Goal: Task Accomplishment & Management: Complete application form

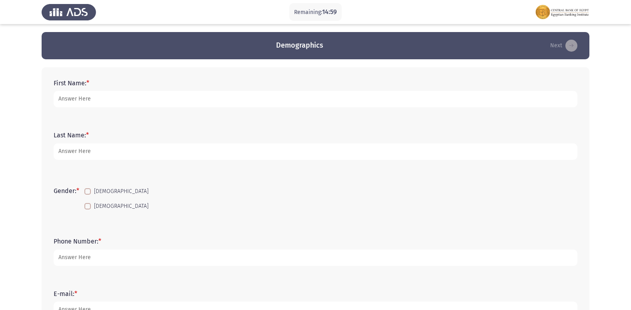
click at [208, 119] on div "First Name: *" at bounding box center [316, 93] width 532 height 52
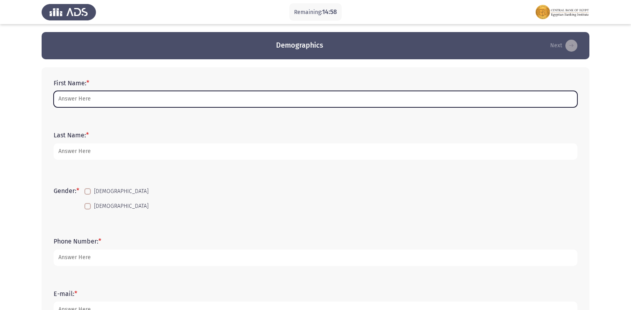
click at [188, 107] on input "First Name: *" at bounding box center [316, 99] width 524 height 16
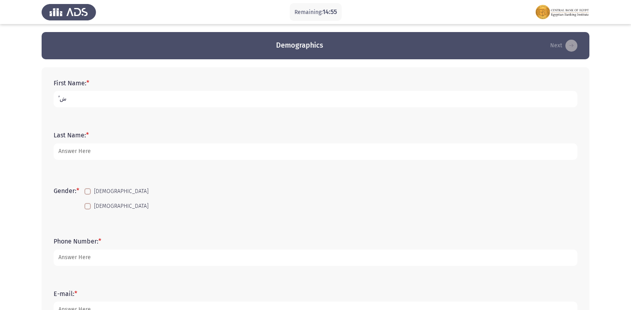
type input "’"
type input "[PERSON_NAME]"
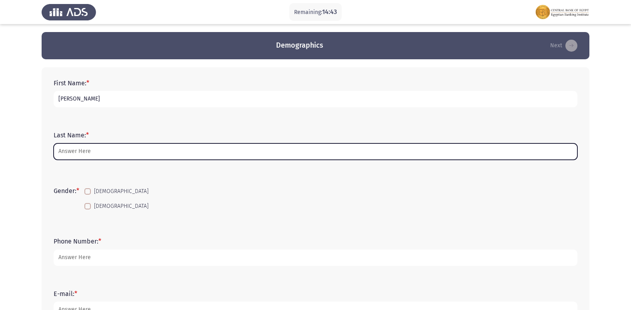
click at [69, 154] on input "Last Name: *" at bounding box center [316, 151] width 524 height 16
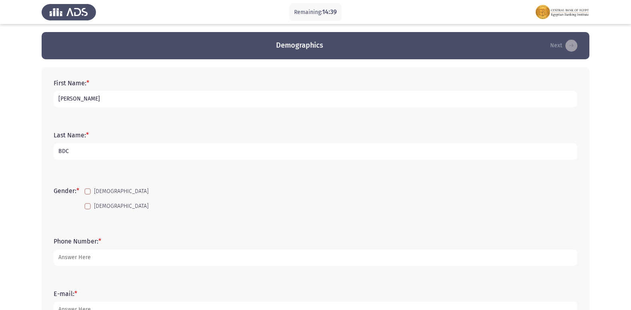
type input "BDC"
click at [99, 184] on mat-checkbox "[DEMOGRAPHIC_DATA]" at bounding box center [116, 191] width 74 height 15
click at [90, 191] on span at bounding box center [87, 191] width 6 height 6
click at [88, 194] on input "[DEMOGRAPHIC_DATA]" at bounding box center [87, 194] width 0 height 0
checkbox input "true"
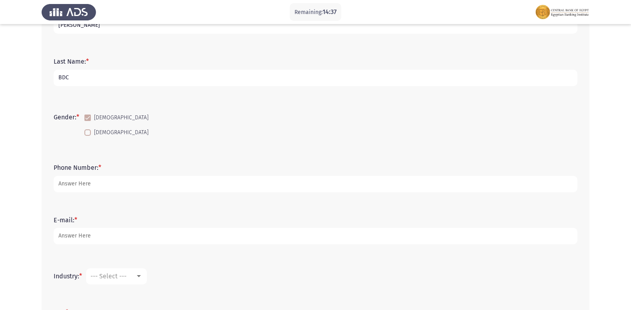
scroll to position [80, 0]
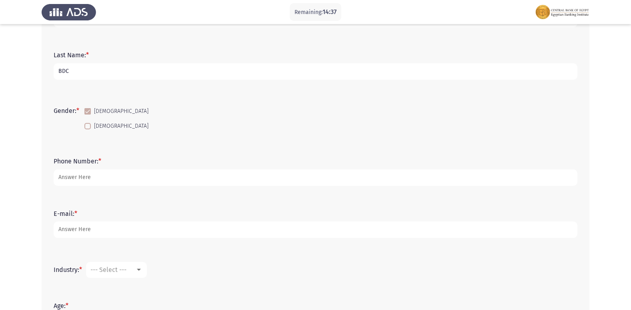
click at [98, 167] on form "Phone Number: *" at bounding box center [316, 171] width 524 height 28
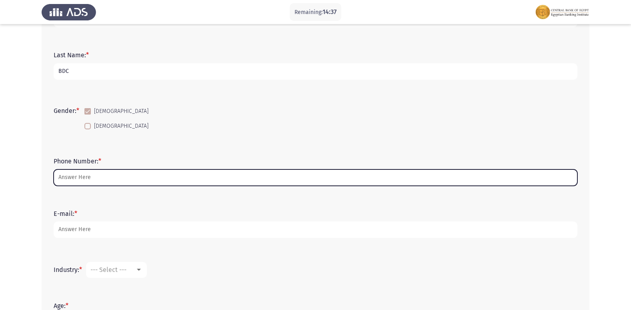
click at [104, 175] on input "Phone Number: *" at bounding box center [316, 177] width 524 height 16
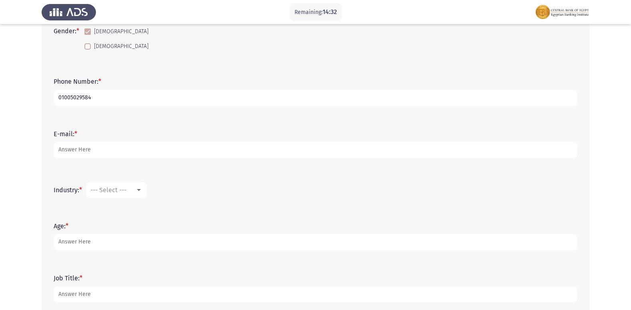
scroll to position [160, 0]
type input "01005029584"
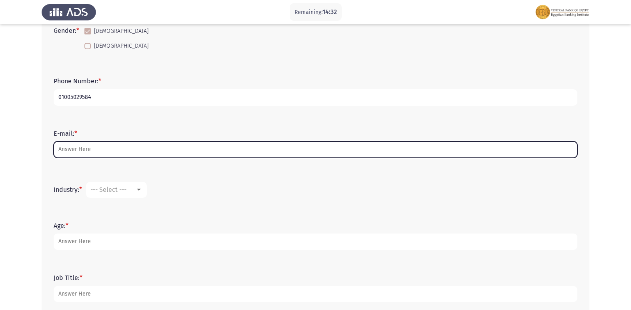
click at [100, 149] on input "E-mail: *" at bounding box center [316, 149] width 524 height 16
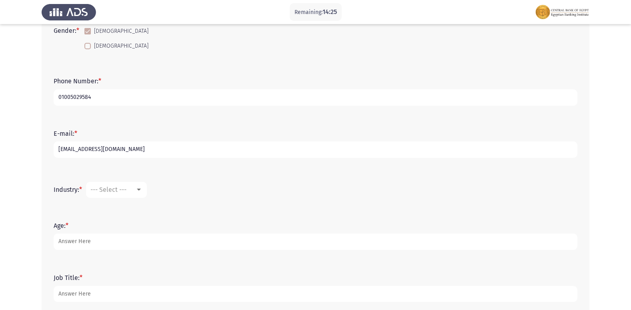
type input "[EMAIL_ADDRESS][DOMAIN_NAME]"
click at [112, 189] on span "--- Select ---" at bounding box center [108, 190] width 36 height 8
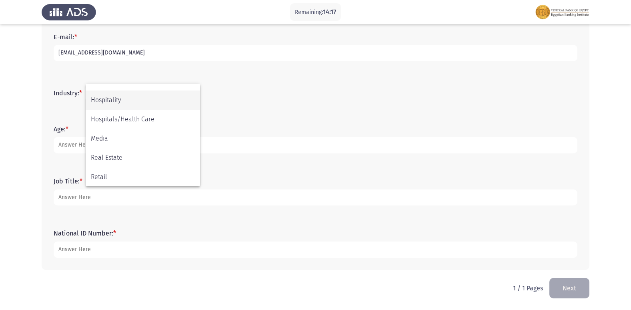
scroll to position [122, 0]
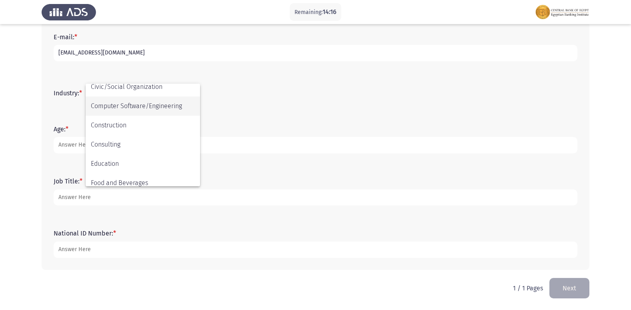
click at [140, 107] on span "Computer Software/Engineering" at bounding box center [143, 105] width 104 height 19
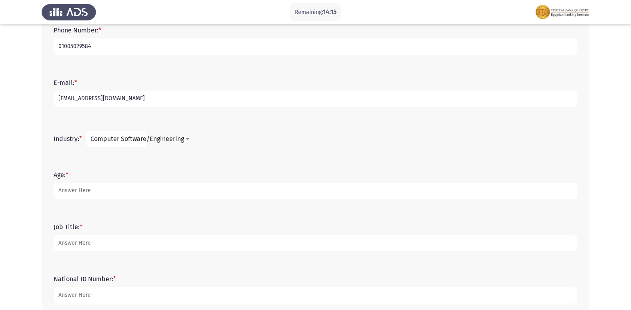
scroll to position [176, 0]
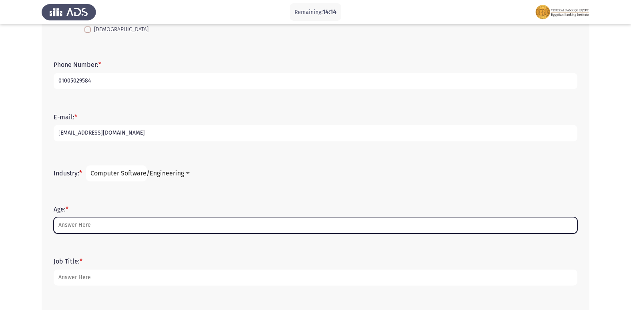
click at [120, 221] on input "Age: *" at bounding box center [316, 225] width 524 height 16
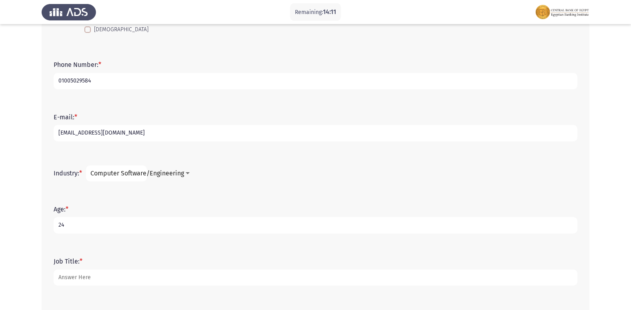
type input "24"
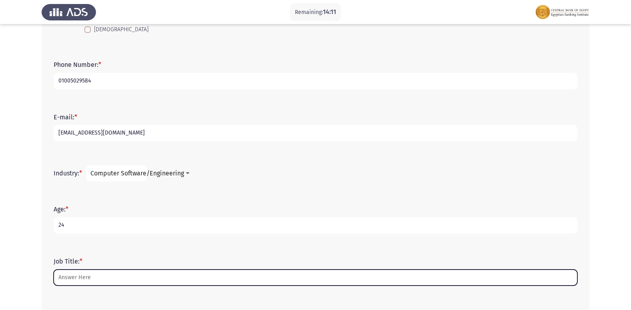
click at [113, 272] on input "Job Title: *" at bounding box center [316, 277] width 524 height 16
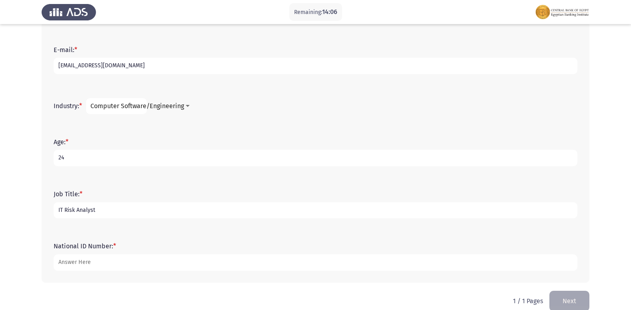
scroll to position [256, 0]
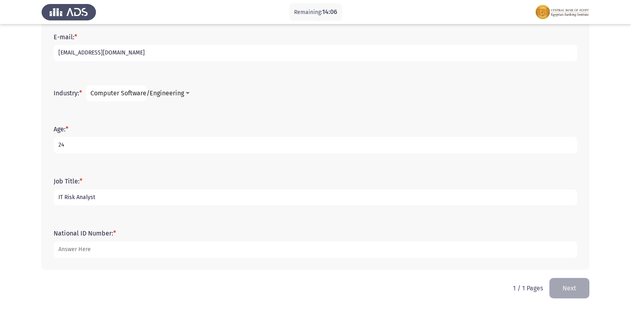
type input "IT Risk Analyst"
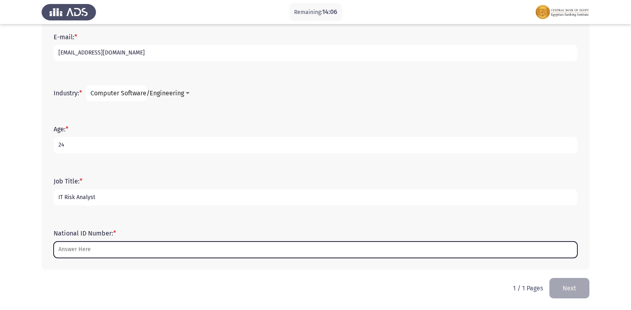
click at [134, 250] on input "National ID Number: *" at bounding box center [316, 249] width 524 height 16
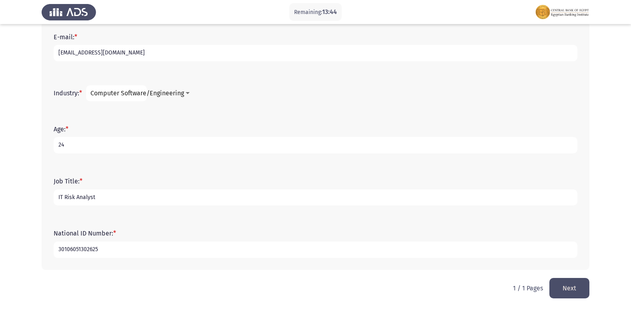
click at [157, 91] on span "Computer Software/Engineering" at bounding box center [137, 93] width 94 height 8
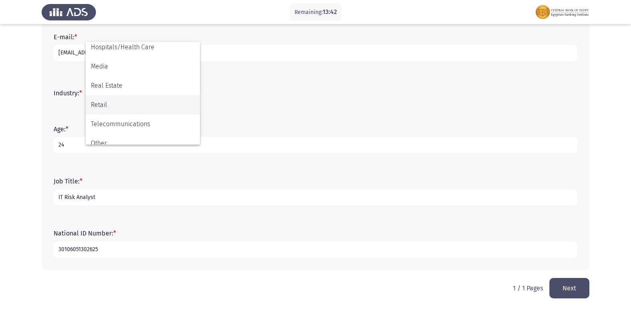
scroll to position [282, 0]
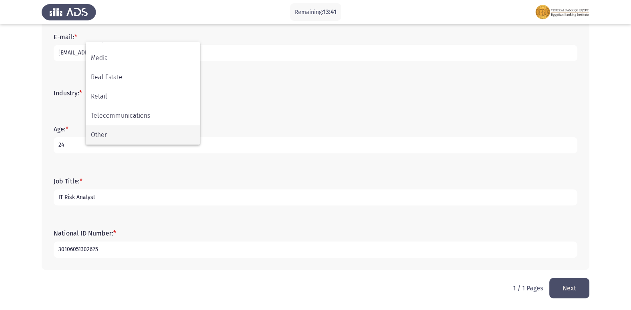
click at [148, 138] on span "Other" at bounding box center [143, 134] width 104 height 19
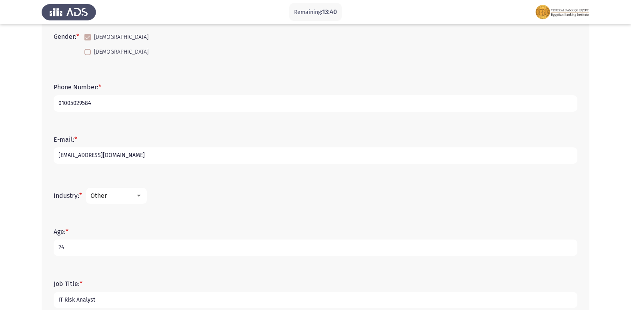
scroll to position [136, 0]
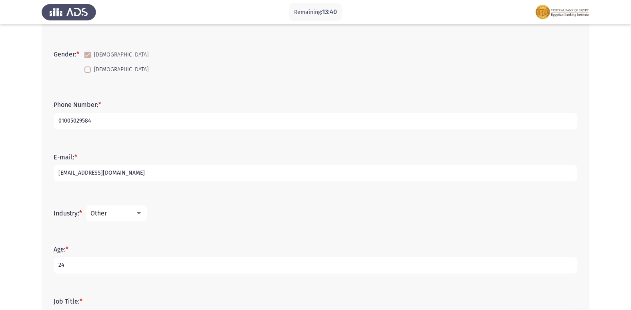
click at [135, 210] on div "Other" at bounding box center [112, 213] width 45 height 8
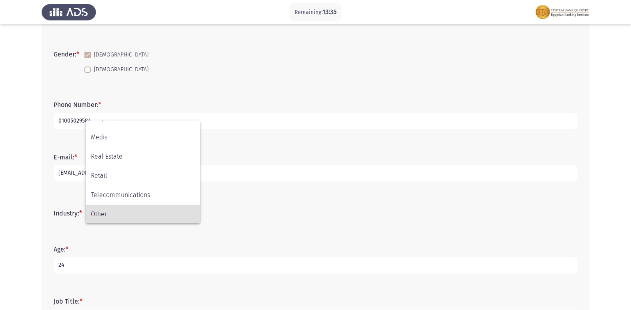
scroll to position [282, 0]
click at [121, 237] on div at bounding box center [315, 155] width 631 height 310
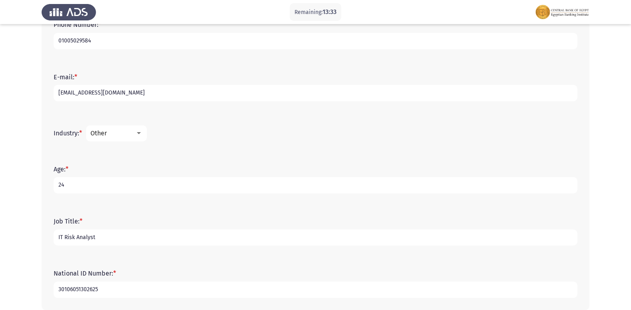
scroll to position [256, 0]
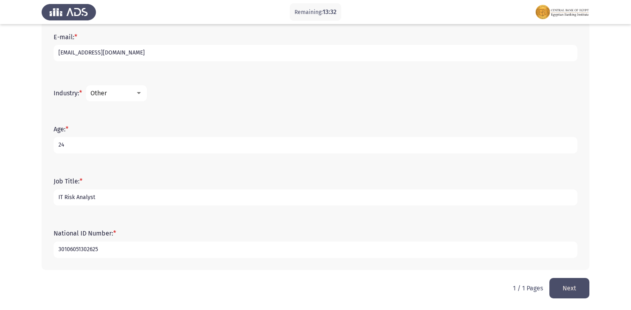
click at [118, 201] on input "IT Risk Analyst" at bounding box center [316, 197] width 524 height 16
click at [146, 245] on input "30106051302625" at bounding box center [316, 249] width 524 height 16
type input "3"
type input "30106051302696"
click at [568, 286] on button "Next" at bounding box center [569, 288] width 40 height 20
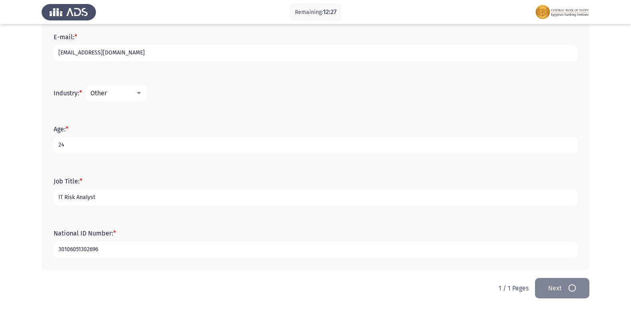
scroll to position [0, 0]
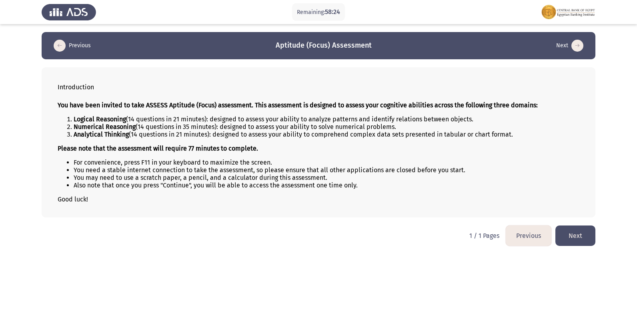
click at [583, 234] on button "Next" at bounding box center [575, 235] width 40 height 20
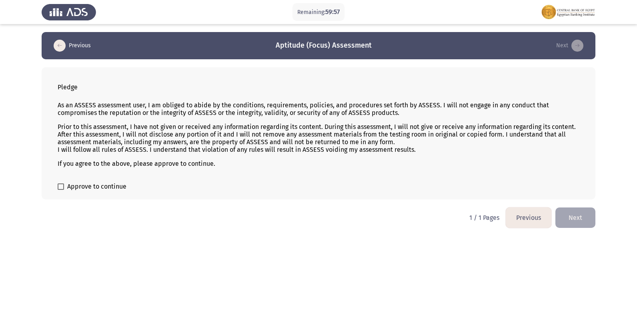
drag, startPoint x: 86, startPoint y: 184, endPoint x: 144, endPoint y: 182, distance: 58.4
click at [86, 184] on span "Approve to continue" at bounding box center [96, 187] width 59 height 10
click at [61, 190] on input "Approve to continue" at bounding box center [60, 190] width 0 height 0
checkbox input "true"
click at [576, 215] on button "Next" at bounding box center [575, 217] width 40 height 20
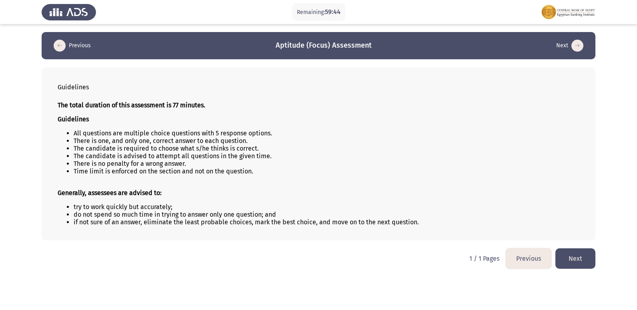
click at [583, 258] on button "Next" at bounding box center [575, 258] width 40 height 20
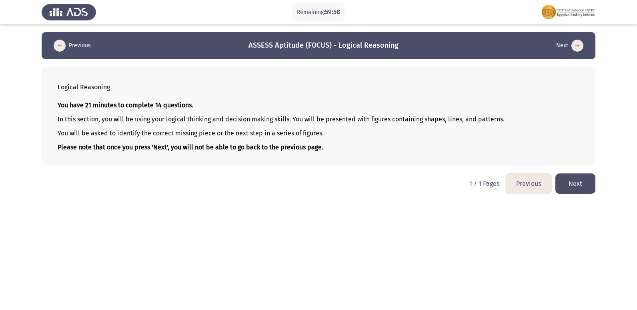
click at [579, 182] on button "Next" at bounding box center [575, 183] width 40 height 20
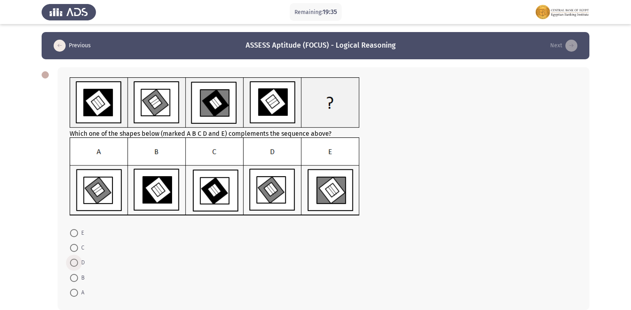
click at [72, 261] on span at bounding box center [74, 262] width 8 height 8
click at [72, 261] on input "D" at bounding box center [74, 262] width 8 height 8
radio input "true"
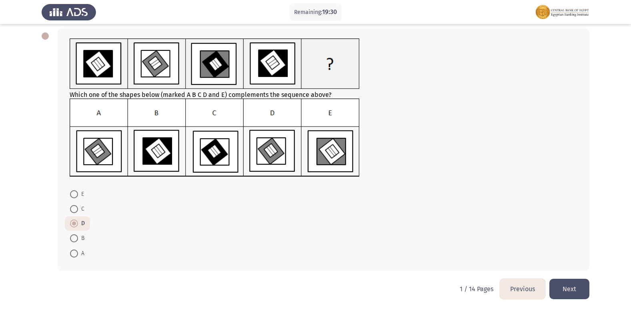
scroll to position [40, 0]
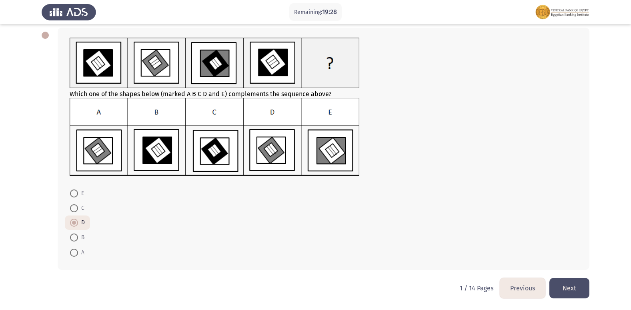
click at [571, 285] on button "Next" at bounding box center [569, 288] width 40 height 20
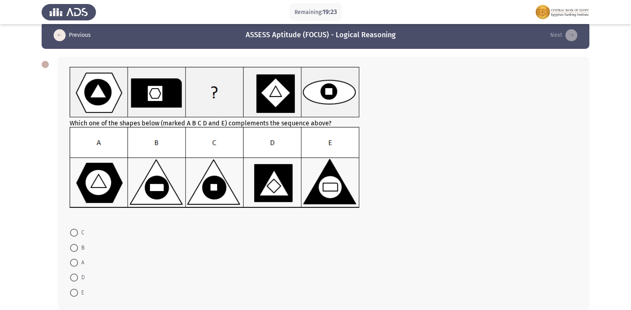
scroll to position [50, 0]
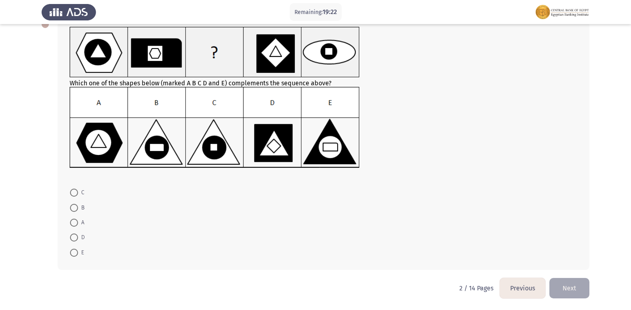
click at [524, 280] on button "Previous" at bounding box center [523, 288] width 46 height 20
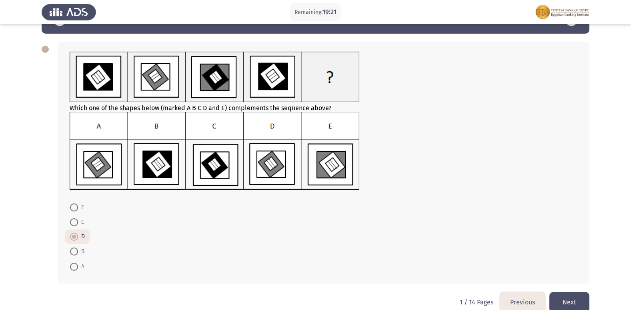
scroll to position [40, 0]
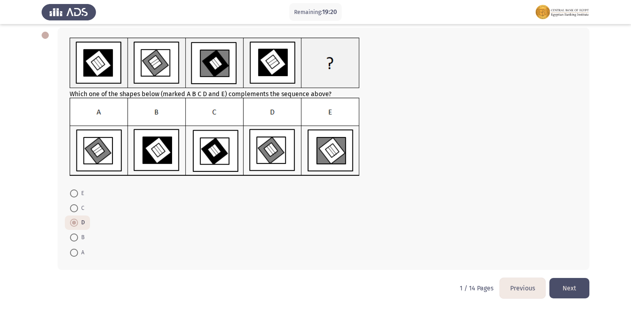
click at [571, 284] on button "Next" at bounding box center [569, 288] width 40 height 20
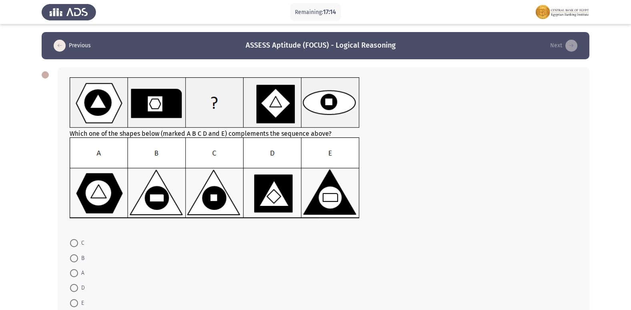
click at [68, 262] on mat-radio-button "B" at bounding box center [77, 257] width 25 height 15
click at [79, 258] on span "B" at bounding box center [81, 258] width 6 height 10
click at [78, 258] on input "B" at bounding box center [74, 258] width 8 height 8
radio input "true"
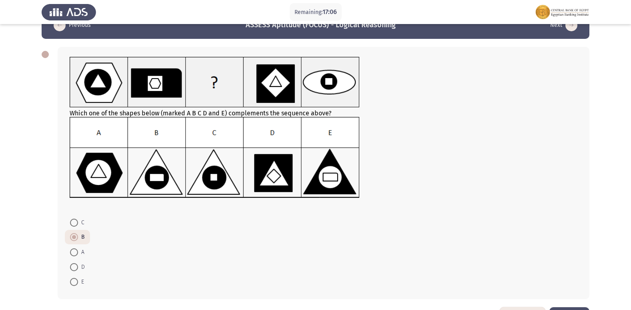
scroll to position [40, 0]
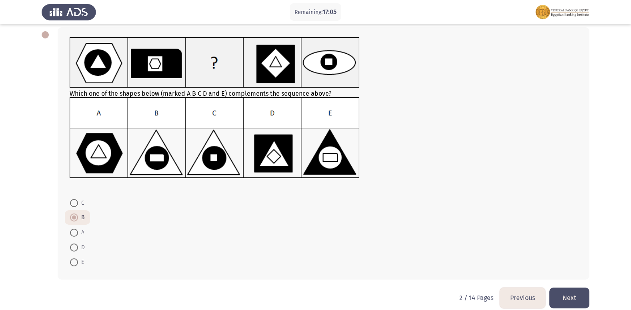
click at [553, 293] on button "Next" at bounding box center [569, 297] width 40 height 20
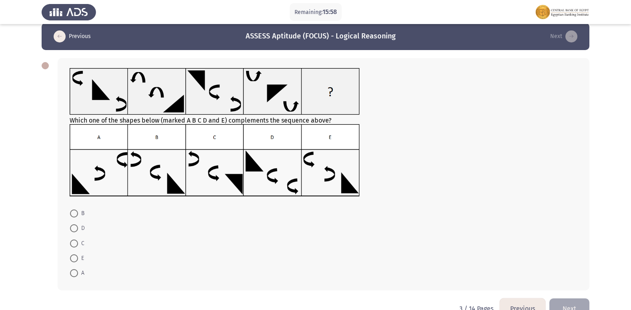
scroll to position [0, 0]
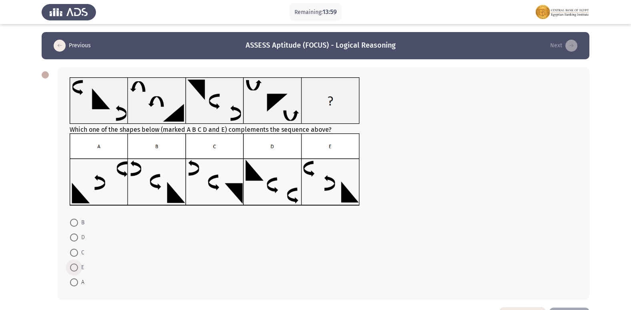
click at [78, 266] on span at bounding box center [74, 267] width 8 height 8
click at [78, 266] on input "E" at bounding box center [74, 267] width 8 height 8
radio input "true"
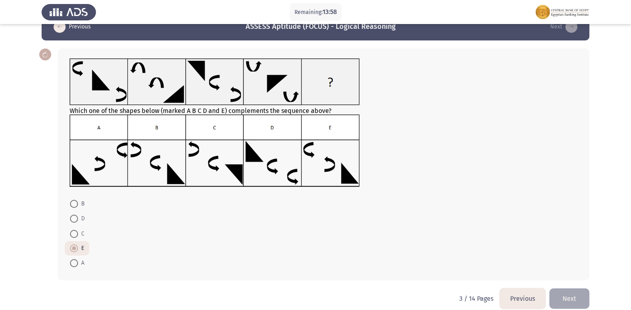
scroll to position [29, 0]
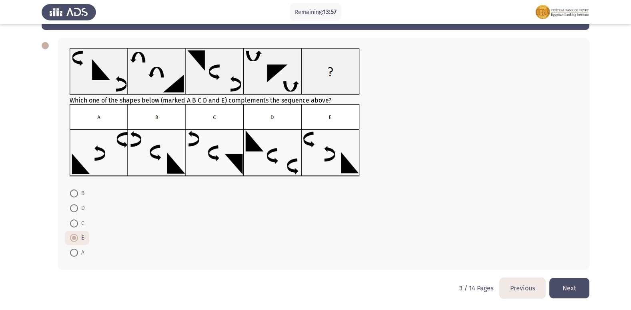
click at [555, 290] on button "Next" at bounding box center [569, 288] width 40 height 20
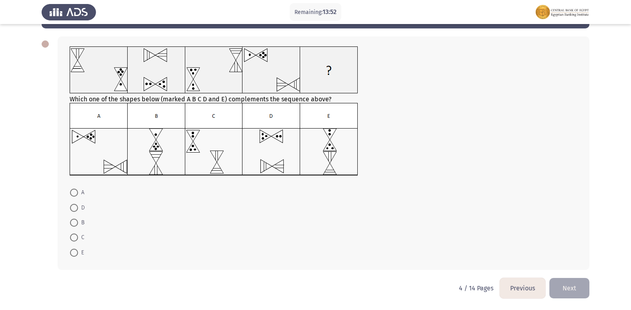
scroll to position [0, 0]
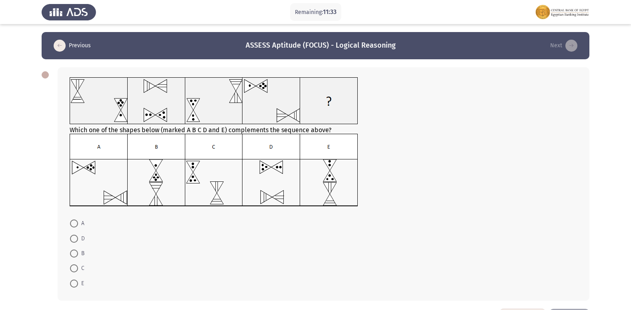
click at [78, 267] on span "C" at bounding box center [81, 268] width 6 height 10
click at [78, 267] on input "C" at bounding box center [74, 268] width 8 height 8
radio input "true"
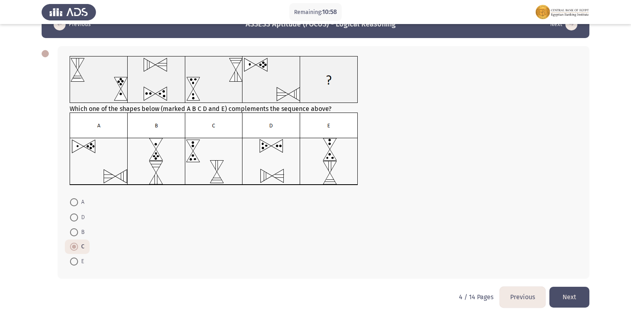
scroll to position [30, 0]
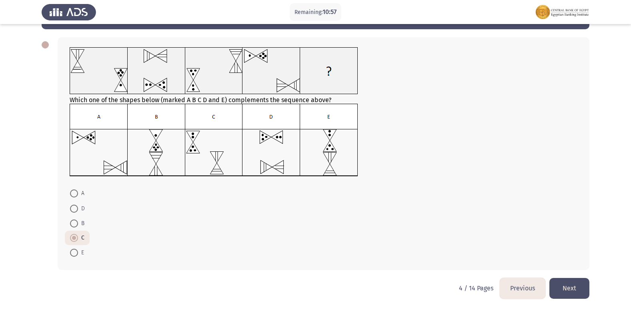
click at [580, 292] on button "Next" at bounding box center [569, 288] width 40 height 20
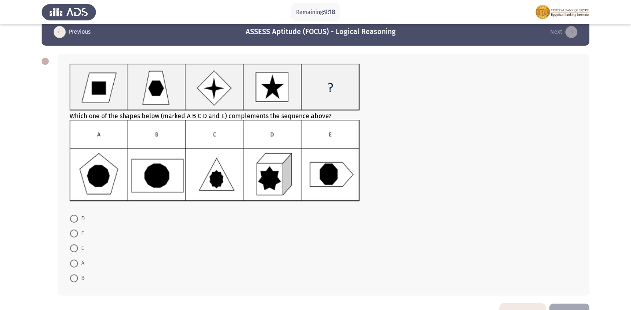
scroll to position [0, 0]
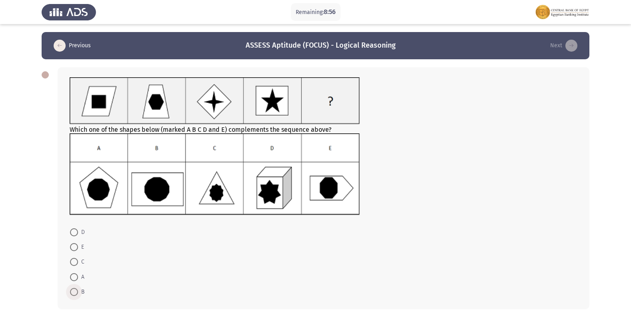
click at [76, 290] on span at bounding box center [74, 292] width 8 height 8
click at [76, 290] on input "B" at bounding box center [74, 292] width 8 height 8
radio input "true"
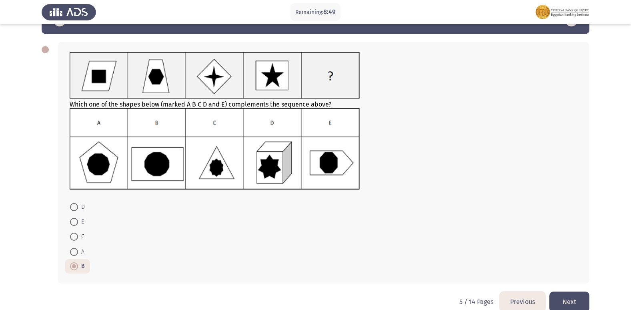
scroll to position [39, 0]
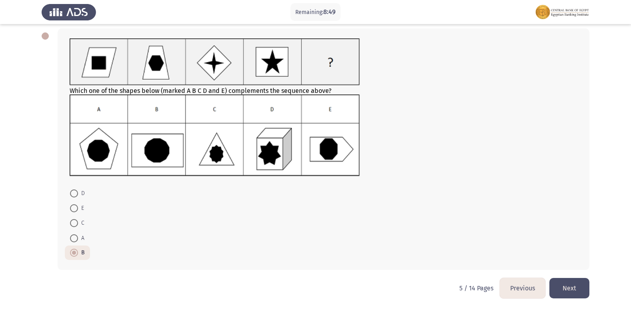
click at [576, 288] on button "Next" at bounding box center [569, 288] width 40 height 20
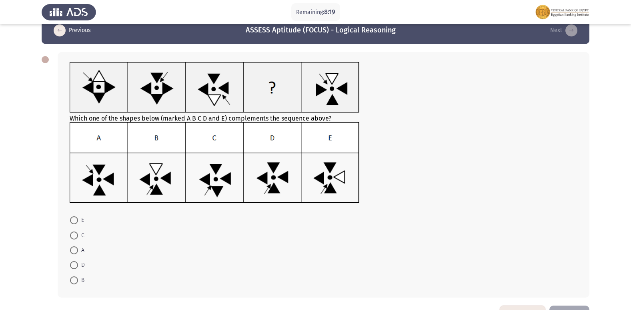
scroll to position [3, 0]
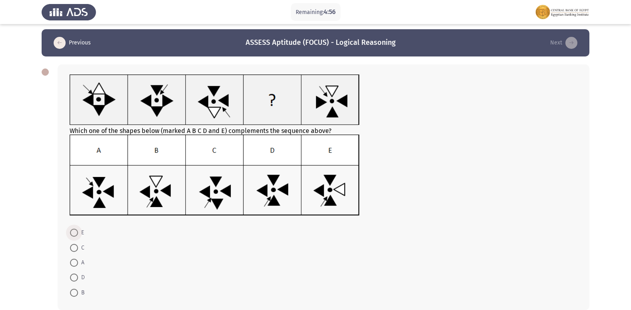
click at [78, 230] on span "E" at bounding box center [81, 233] width 6 height 10
click at [78, 230] on input "E" at bounding box center [74, 232] width 8 height 8
radio input "true"
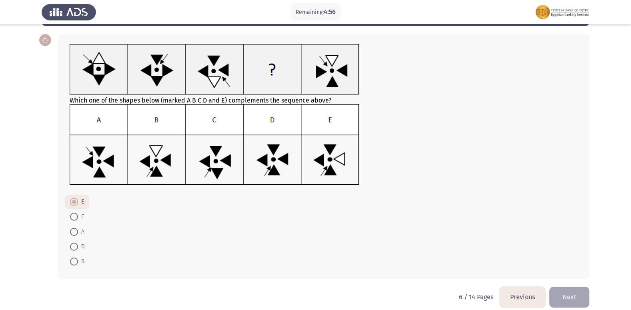
scroll to position [42, 0]
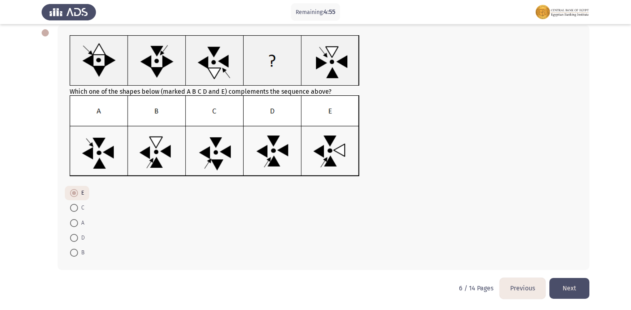
click at [587, 282] on button "Next" at bounding box center [569, 288] width 40 height 20
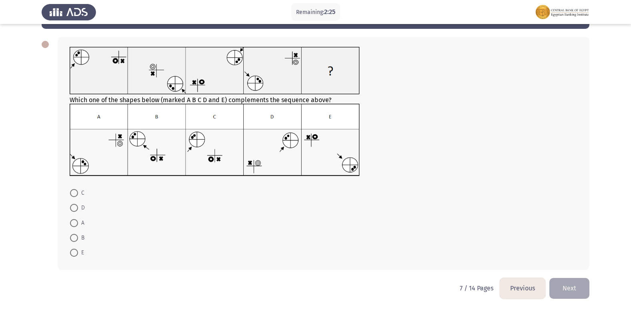
scroll to position [0, 0]
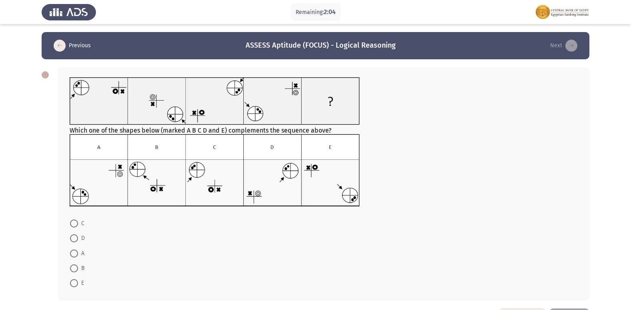
click at [80, 265] on span "B" at bounding box center [81, 268] width 6 height 10
click at [78, 265] on input "B" at bounding box center [74, 268] width 8 height 8
radio input "true"
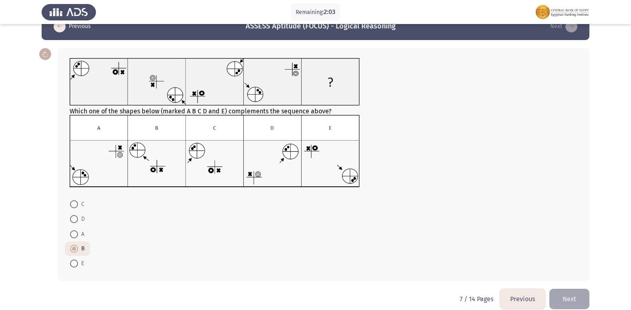
scroll to position [30, 0]
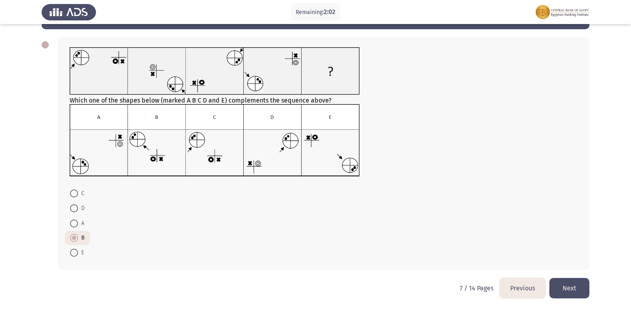
click at [580, 288] on button "Next" at bounding box center [569, 288] width 40 height 20
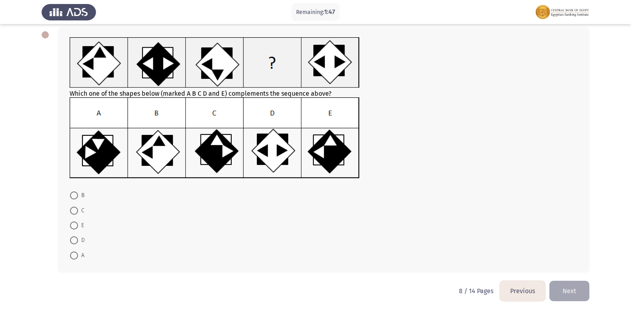
scroll to position [0, 0]
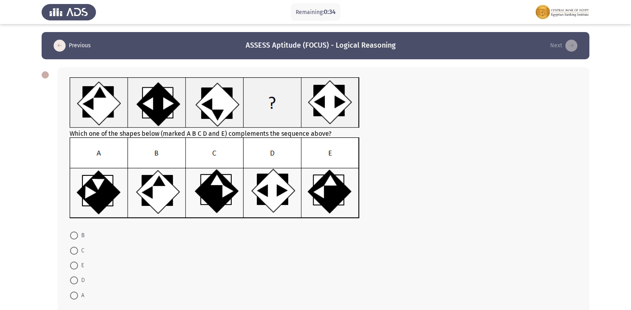
click at [76, 250] on span at bounding box center [74, 250] width 8 height 8
click at [76, 250] on input "C" at bounding box center [74, 250] width 8 height 8
radio input "true"
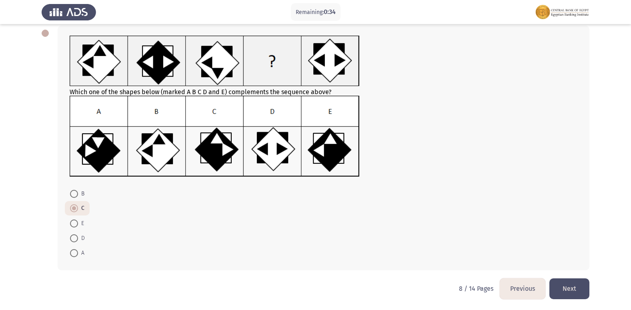
scroll to position [42, 0]
click at [564, 286] on button "Next" at bounding box center [569, 288] width 40 height 20
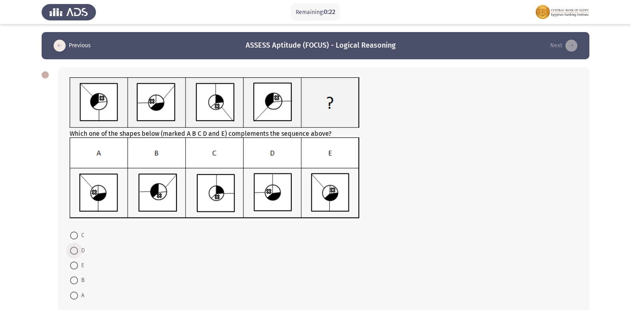
click at [77, 250] on span at bounding box center [74, 250] width 8 height 8
click at [77, 250] on input "D" at bounding box center [74, 250] width 8 height 8
radio input "true"
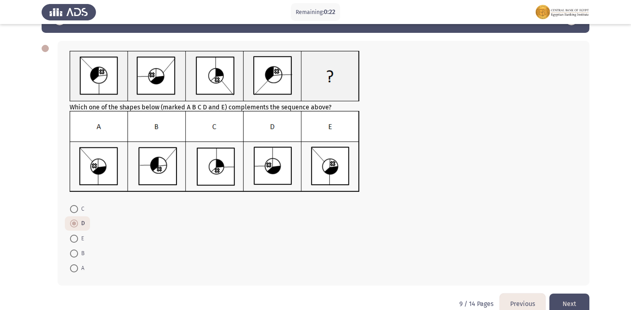
scroll to position [40, 0]
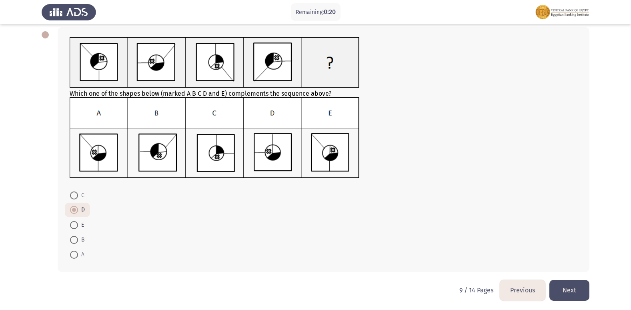
drag, startPoint x: 572, startPoint y: 294, endPoint x: 563, endPoint y: 288, distance: 10.8
click at [573, 294] on button "Next" at bounding box center [569, 290] width 40 height 20
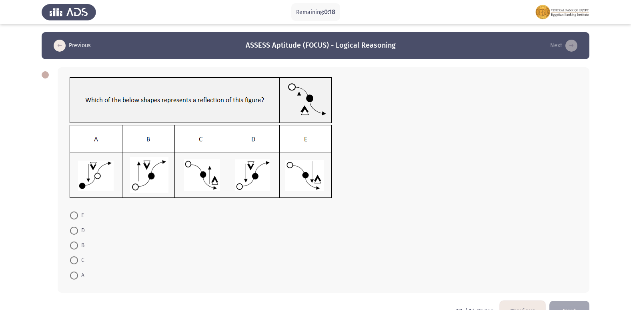
click at [79, 255] on mat-radio-button "C" at bounding box center [77, 259] width 25 height 15
click at [82, 257] on span "C" at bounding box center [81, 260] width 6 height 10
click at [78, 257] on input "C" at bounding box center [74, 260] width 8 height 8
radio input "true"
click at [575, 303] on button "Next" at bounding box center [569, 310] width 40 height 20
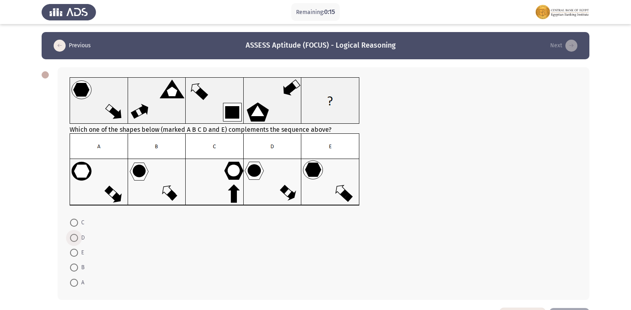
click at [71, 237] on span at bounding box center [74, 238] width 8 height 8
click at [71, 237] on input "D" at bounding box center [74, 238] width 8 height 8
radio input "true"
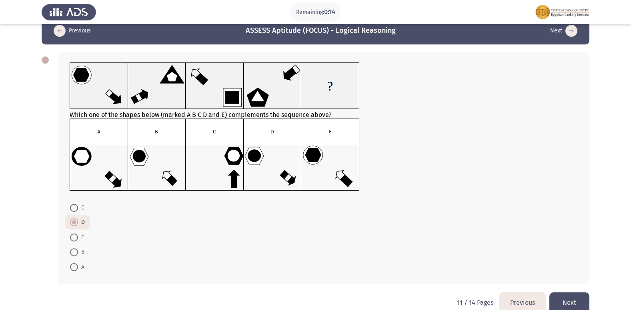
scroll to position [29, 0]
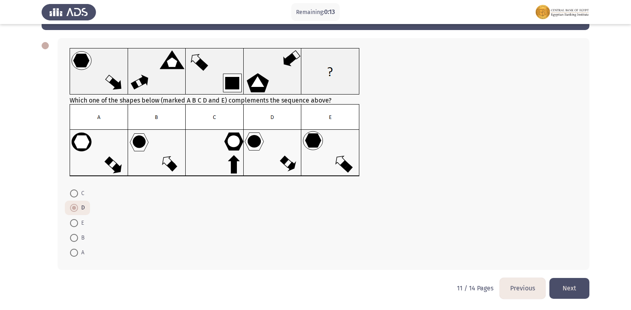
click at [559, 283] on button "Next" at bounding box center [569, 288] width 40 height 20
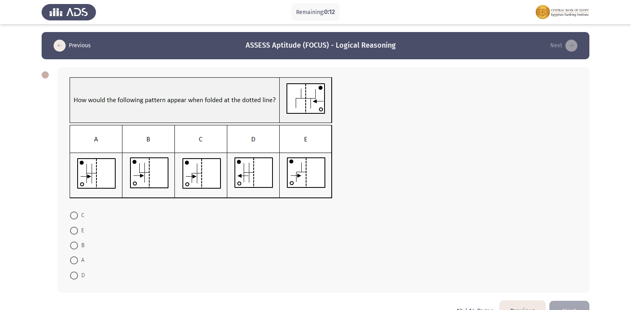
click at [71, 257] on span at bounding box center [74, 260] width 8 height 8
click at [71, 257] on input "A" at bounding box center [74, 260] width 8 height 8
radio input "true"
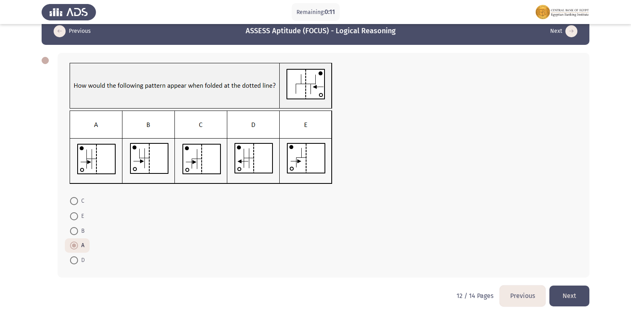
scroll to position [22, 0]
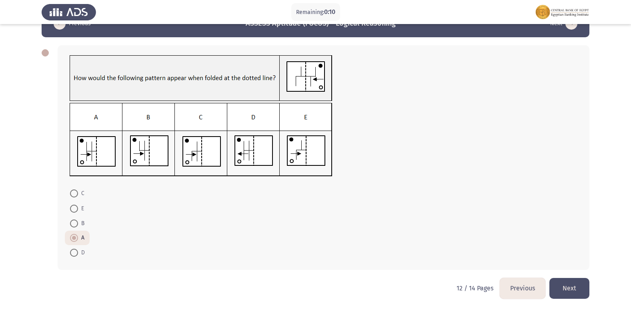
click at [564, 291] on button "Next" at bounding box center [569, 288] width 40 height 20
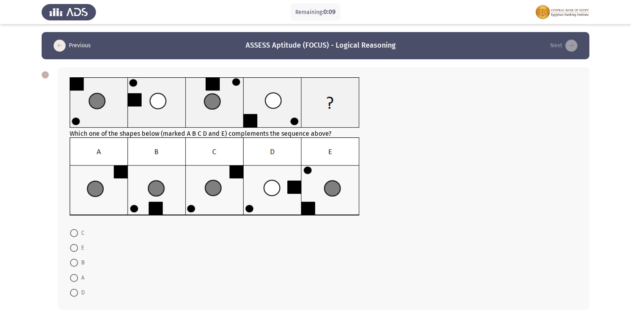
click at [75, 248] on span at bounding box center [74, 248] width 8 height 8
click at [75, 248] on input "E" at bounding box center [74, 248] width 8 height 8
radio input "true"
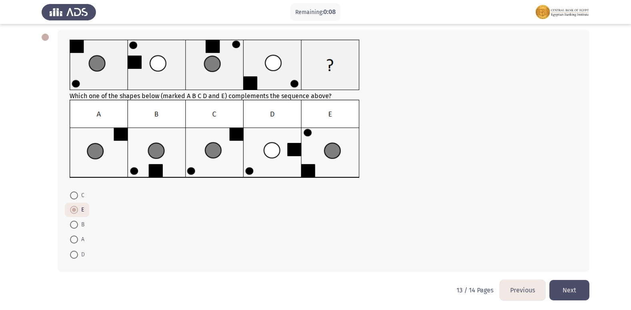
scroll to position [40, 0]
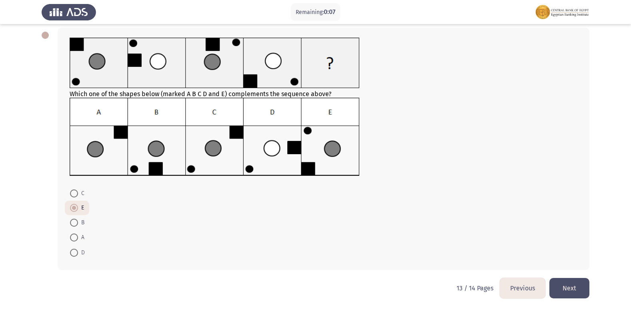
click at [568, 283] on button "Next" at bounding box center [569, 288] width 40 height 20
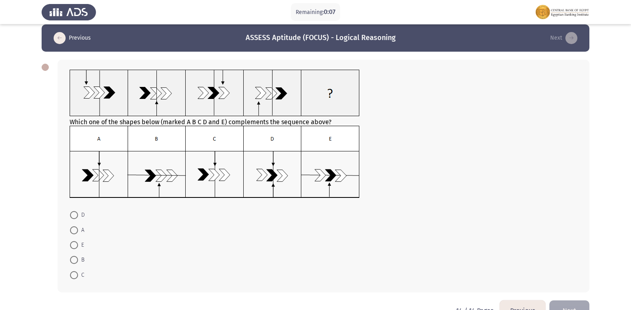
scroll to position [30, 0]
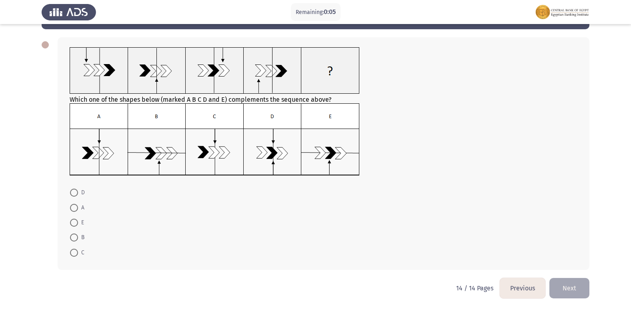
click at [77, 222] on span at bounding box center [74, 222] width 8 height 8
click at [77, 222] on input "E" at bounding box center [74, 222] width 8 height 8
radio input "true"
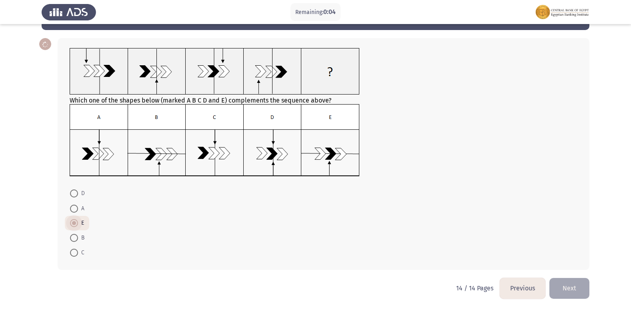
scroll to position [29, 0]
click at [579, 288] on button "Next" at bounding box center [569, 288] width 40 height 20
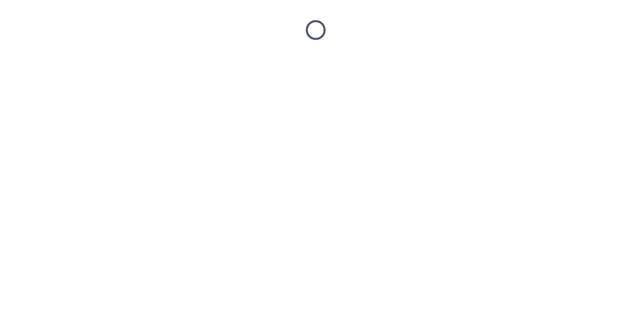
scroll to position [0, 0]
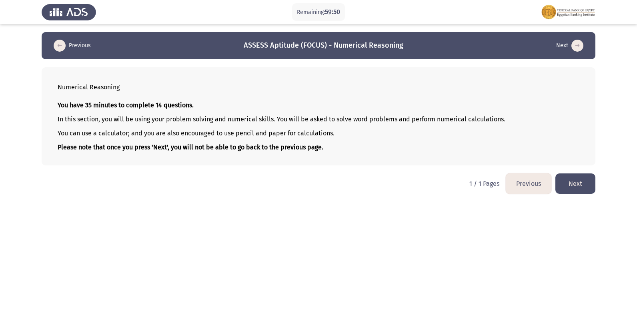
click at [581, 184] on button "Next" at bounding box center [575, 183] width 40 height 20
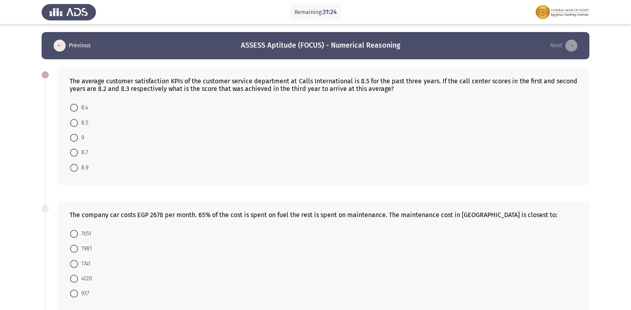
click at [74, 138] on span at bounding box center [74, 138] width 8 height 8
click at [74, 138] on input "9" at bounding box center [74, 138] width 8 height 8
radio input "true"
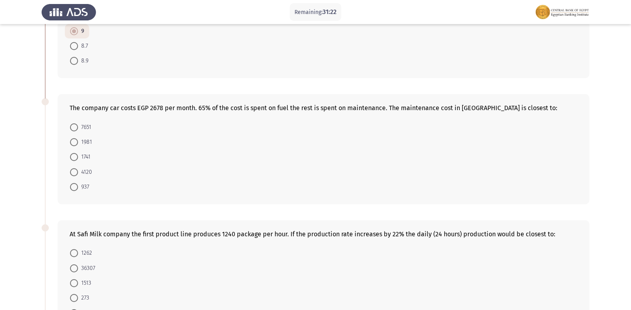
scroll to position [120, 0]
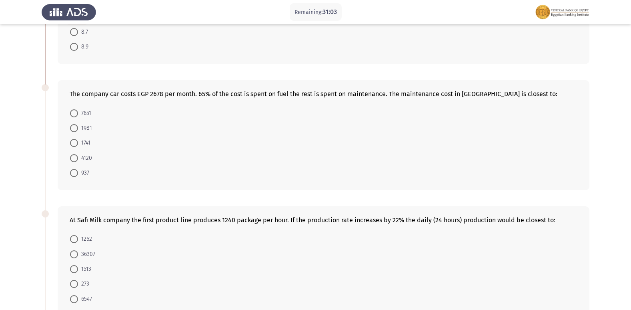
click at [85, 170] on span "937" at bounding box center [83, 173] width 11 height 10
click at [78, 170] on input "937" at bounding box center [74, 173] width 8 height 8
radio input "true"
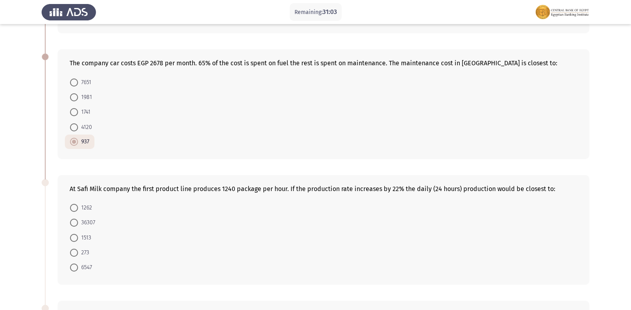
scroll to position [200, 0]
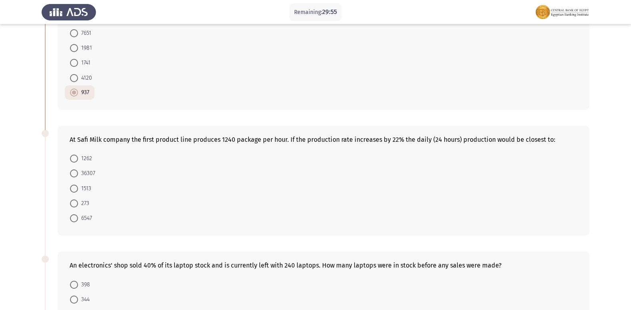
click at [83, 171] on span "36307" at bounding box center [86, 173] width 17 height 10
click at [78, 171] on input "36307" at bounding box center [74, 173] width 8 height 8
radio input "true"
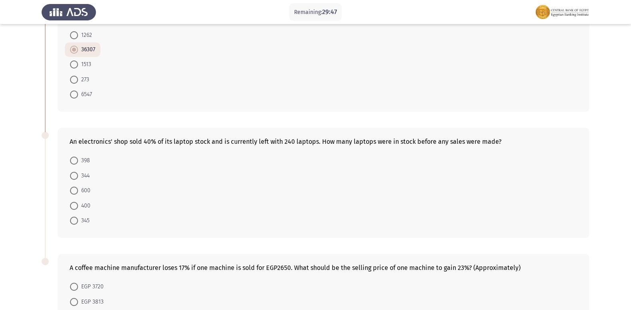
scroll to position [337, 0]
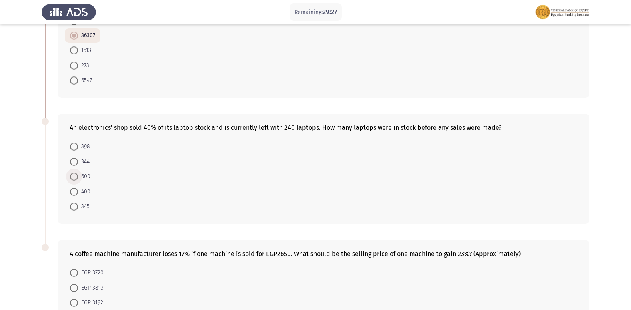
click at [78, 179] on span at bounding box center [74, 176] width 8 height 8
click at [78, 179] on input "600" at bounding box center [74, 176] width 8 height 8
radio input "true"
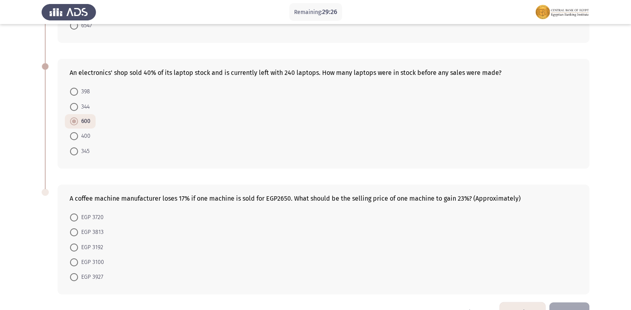
scroll to position [416, 0]
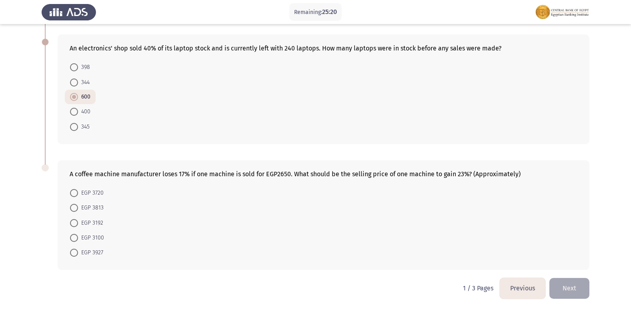
click at [101, 257] on span "EGP 3927" at bounding box center [90, 253] width 25 height 10
click at [78, 256] on input "EGP 3927" at bounding box center [74, 252] width 8 height 8
radio input "true"
click at [561, 284] on button "Next" at bounding box center [569, 288] width 40 height 20
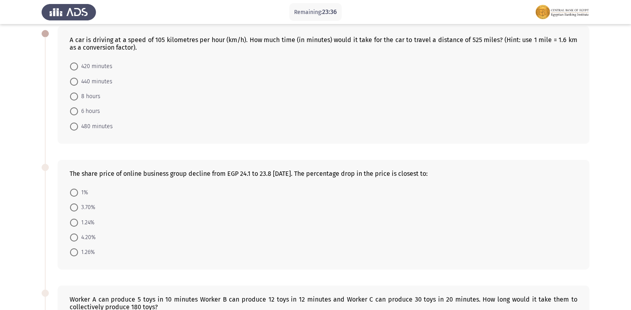
scroll to position [0, 0]
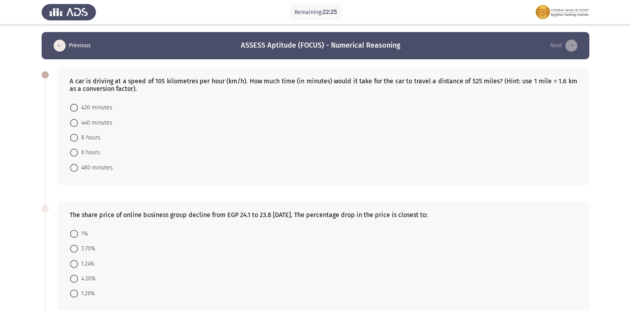
click at [81, 165] on span "480 minutes" at bounding box center [95, 168] width 35 height 10
click at [78, 165] on input "480 minutes" at bounding box center [74, 168] width 8 height 8
radio input "true"
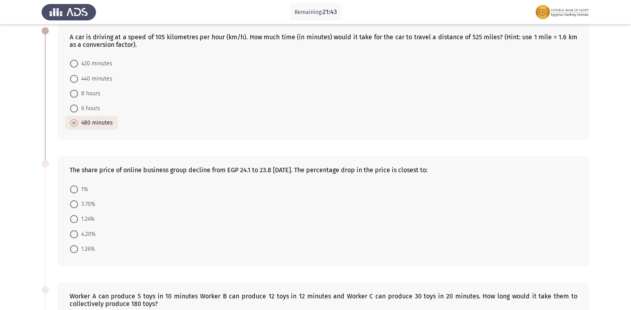
scroll to position [120, 0]
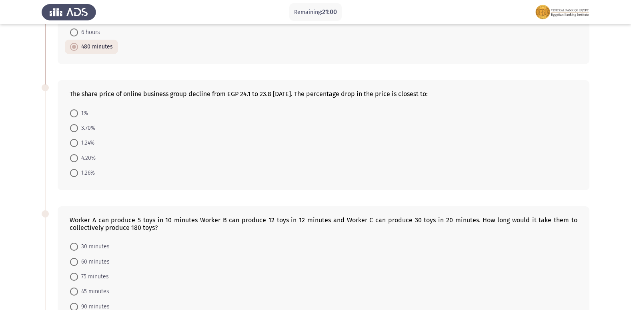
click at [90, 142] on span "1.24%" at bounding box center [86, 143] width 16 height 10
click at [78, 142] on input "1.24%" at bounding box center [74, 143] width 8 height 8
radio input "true"
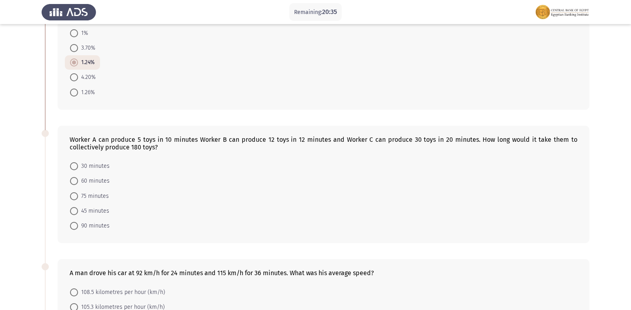
scroll to position [240, 0]
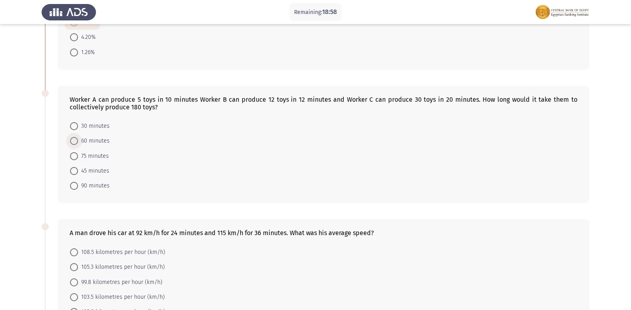
click at [92, 141] on span "60 minutes" at bounding box center [94, 141] width 32 height 10
click at [78, 141] on input "60 minutes" at bounding box center [74, 141] width 8 height 8
radio input "true"
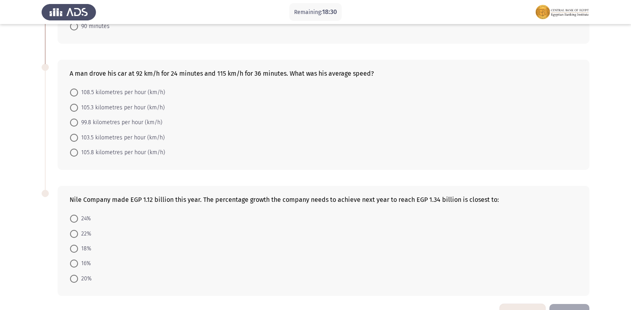
scroll to position [385, 0]
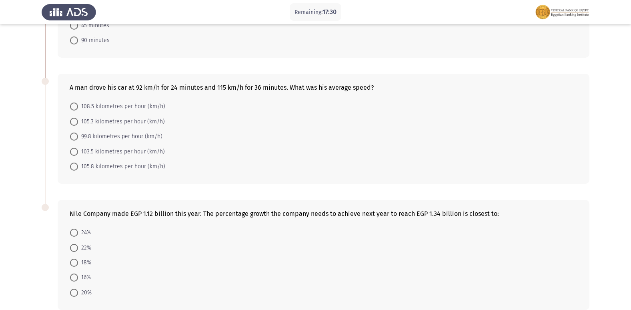
click at [119, 135] on span "99.8 kilometres per hour (km/h)" at bounding box center [120, 137] width 84 height 10
click at [78, 135] on input "99.8 kilometres per hour (km/h)" at bounding box center [74, 136] width 8 height 8
radio input "true"
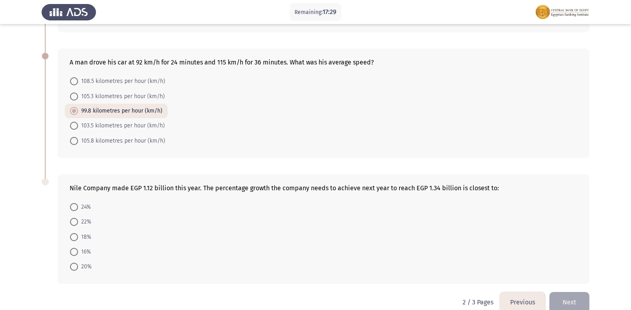
scroll to position [424, 0]
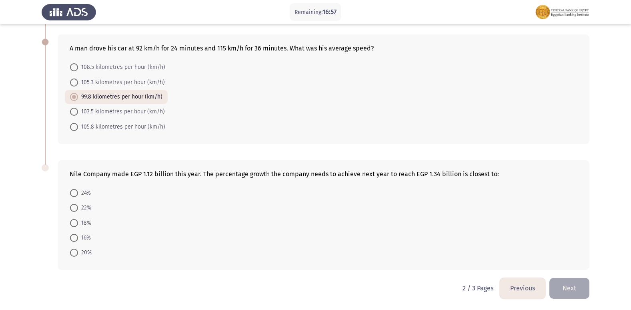
click at [114, 64] on span "108.5 kilometres per hour (km/h)" at bounding box center [121, 67] width 87 height 10
click at [78, 64] on input "108.5 kilometres per hour (km/h)" at bounding box center [74, 67] width 8 height 8
radio input "true"
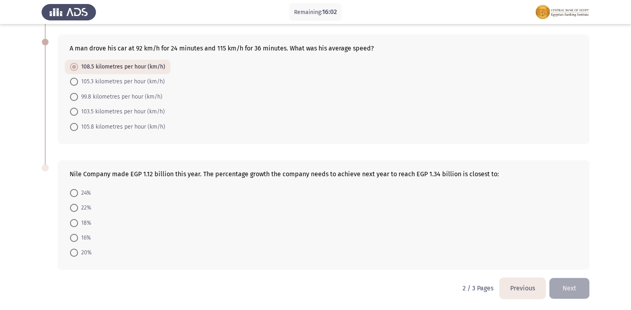
click at [84, 254] on span "20%" at bounding box center [85, 253] width 14 height 10
click at [78, 254] on input "20%" at bounding box center [74, 252] width 8 height 8
radio input "true"
click at [569, 283] on button "Next" at bounding box center [569, 288] width 40 height 20
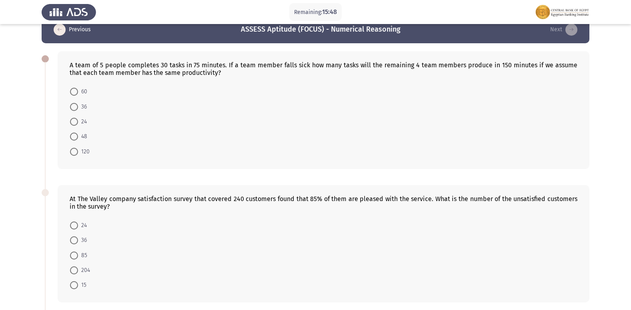
scroll to position [0, 0]
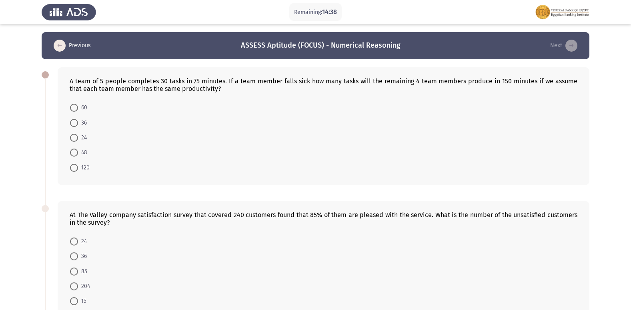
click at [82, 156] on span "48" at bounding box center [82, 153] width 9 height 10
click at [78, 156] on input "48" at bounding box center [74, 152] width 8 height 8
radio input "true"
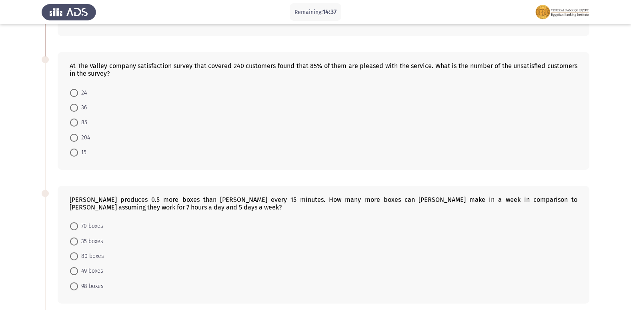
scroll to position [160, 0]
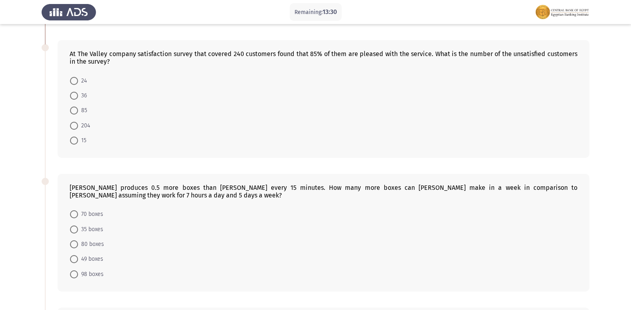
click at [79, 96] on span "36" at bounding box center [82, 96] width 9 height 10
click at [78, 96] on input "36" at bounding box center [74, 96] width 8 height 8
radio input "true"
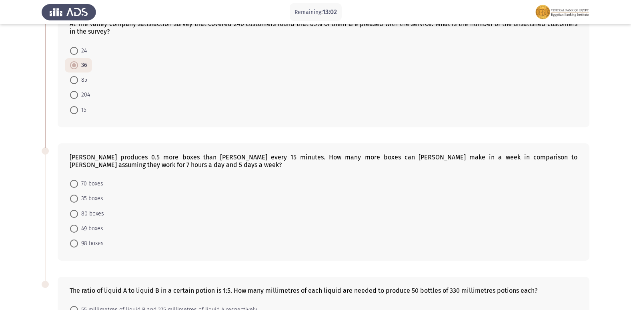
scroll to position [187, 0]
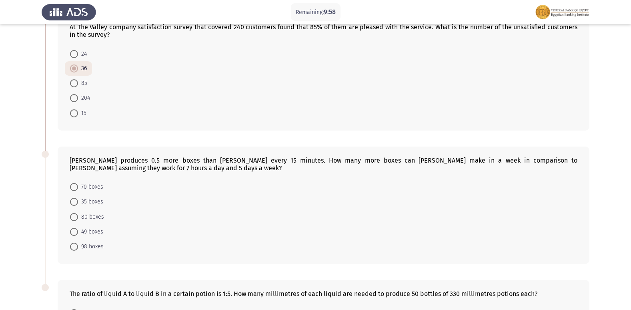
click at [96, 188] on span "70 boxes" at bounding box center [90, 187] width 25 height 10
click at [78, 188] on input "70 boxes" at bounding box center [74, 187] width 8 height 8
radio input "true"
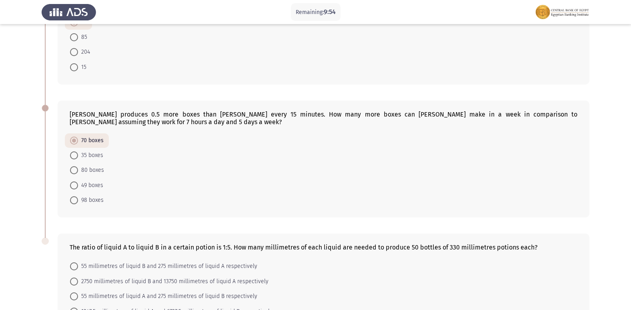
scroll to position [306, 0]
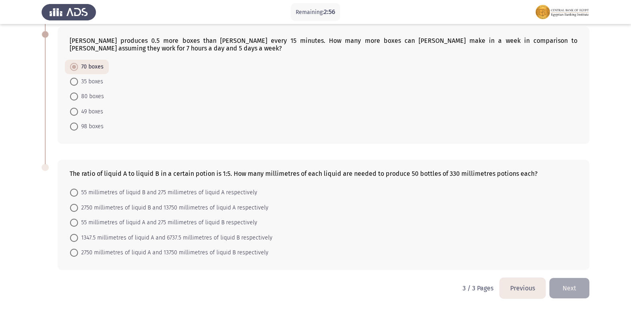
click at [169, 252] on span "2750 millimetres of liquid A and 13750 millimetres of liquid B respectively" at bounding box center [173, 253] width 190 height 10
click at [78, 252] on input "2750 millimetres of liquid A and 13750 millimetres of liquid B respectively" at bounding box center [74, 252] width 8 height 8
radio input "true"
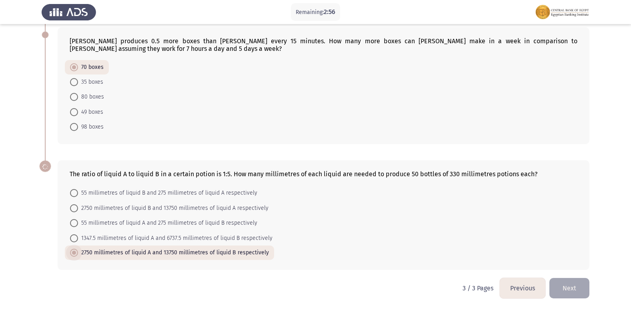
scroll to position [306, 0]
click at [567, 293] on button "Next" at bounding box center [569, 288] width 40 height 20
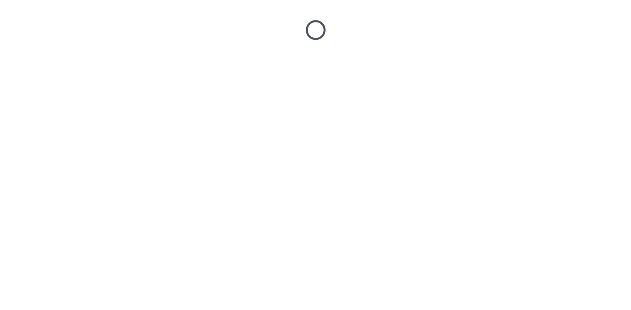
scroll to position [0, 0]
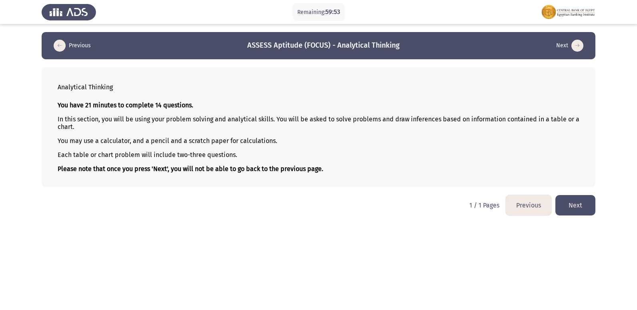
click at [581, 208] on button "Next" at bounding box center [575, 205] width 40 height 20
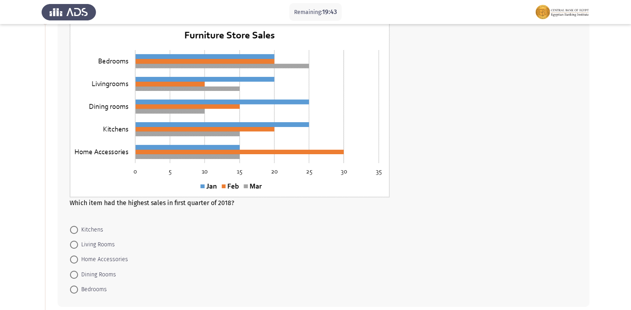
scroll to position [40, 0]
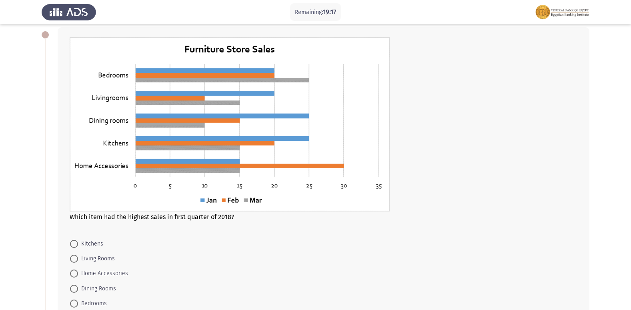
click at [102, 305] on span "Bedrooms" at bounding box center [92, 303] width 29 height 10
click at [78, 305] on input "Bedrooms" at bounding box center [74, 303] width 8 height 8
radio input "true"
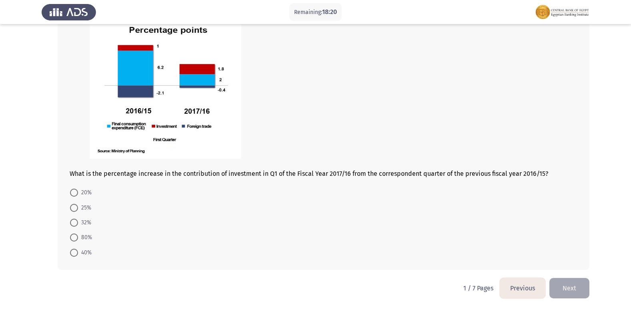
scroll to position [356, 0]
click at [73, 238] on span at bounding box center [74, 237] width 8 height 8
click at [73, 238] on input "80%" at bounding box center [74, 237] width 8 height 8
radio input "true"
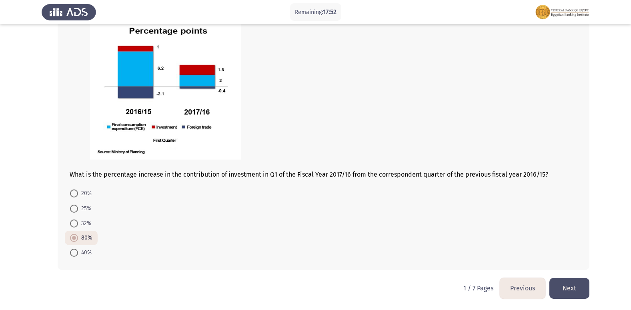
click at [581, 281] on button "Next" at bounding box center [569, 288] width 40 height 20
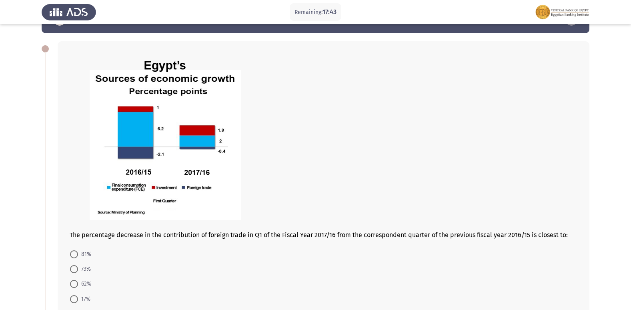
scroll to position [40, 0]
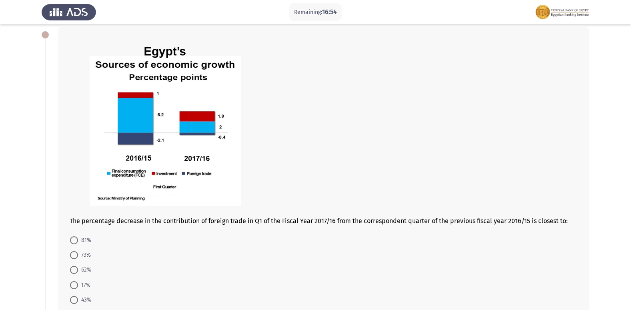
click at [84, 240] on span "81%" at bounding box center [84, 240] width 13 height 10
click at [78, 240] on input "81%" at bounding box center [74, 240] width 8 height 8
radio input "true"
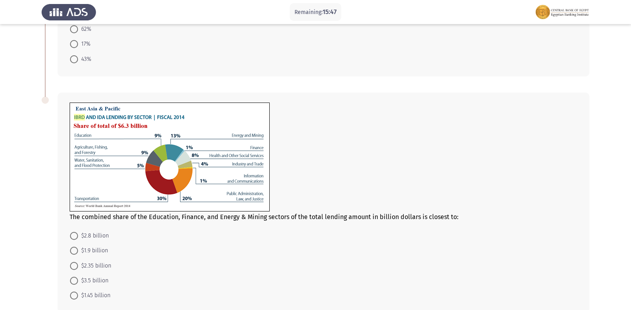
scroll to position [320, 0]
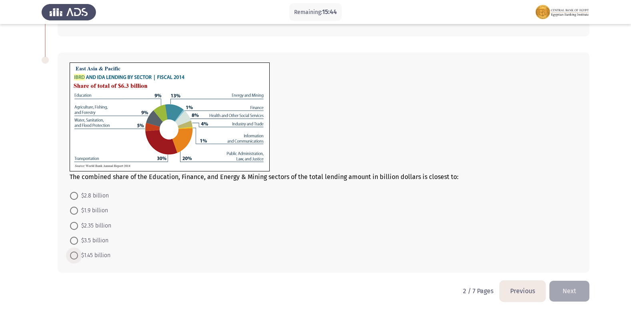
click at [110, 253] on span "$1.45 billion" at bounding box center [94, 255] width 32 height 10
click at [78, 253] on input "$1.45 billion" at bounding box center [74, 255] width 8 height 8
radio input "true"
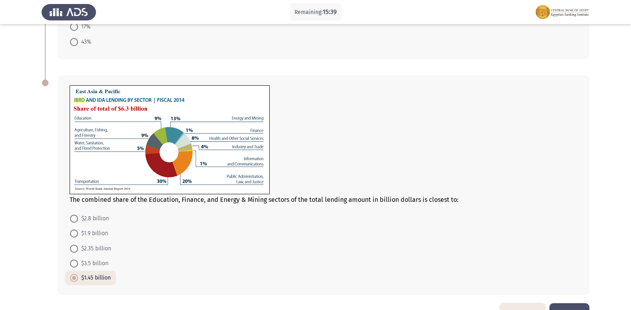
scroll to position [322, 0]
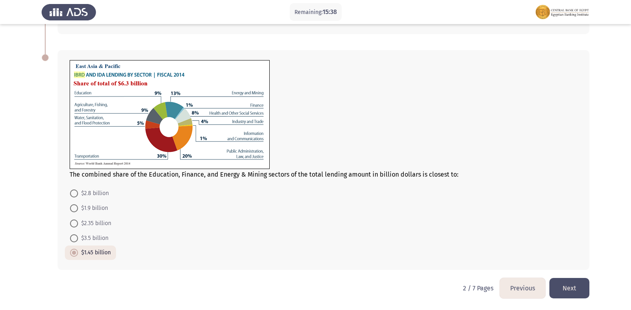
click at [571, 293] on button "Next" at bounding box center [569, 288] width 40 height 20
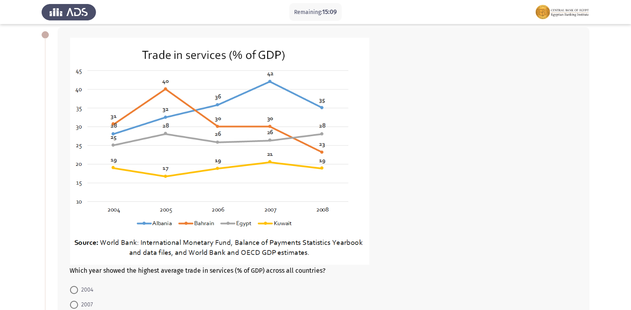
scroll to position [80, 0]
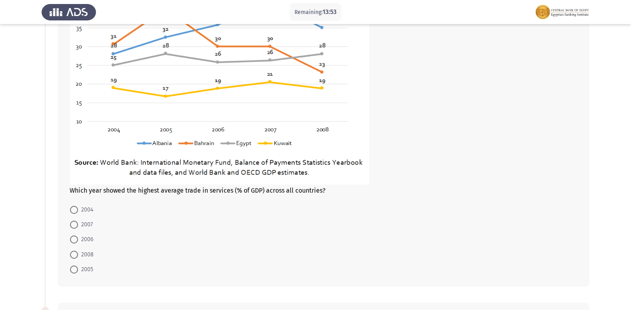
click at [75, 222] on span at bounding box center [74, 224] width 8 height 8
click at [75, 222] on input "2007" at bounding box center [74, 224] width 8 height 8
radio input "true"
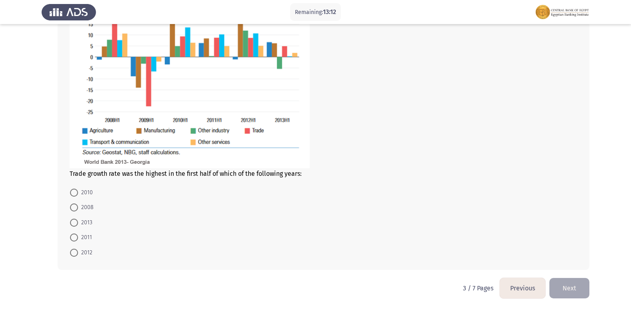
scroll to position [437, 0]
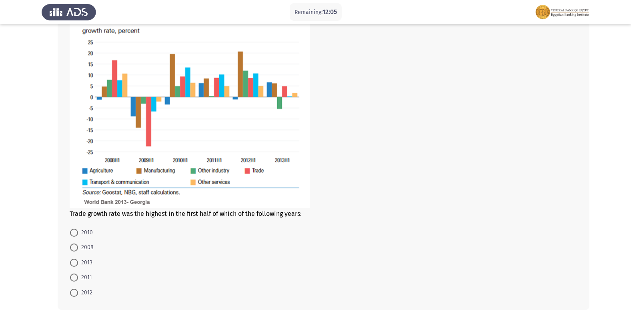
click at [88, 233] on span "2010" at bounding box center [85, 233] width 15 height 10
click at [78, 233] on input "2010" at bounding box center [74, 232] width 8 height 8
radio input "true"
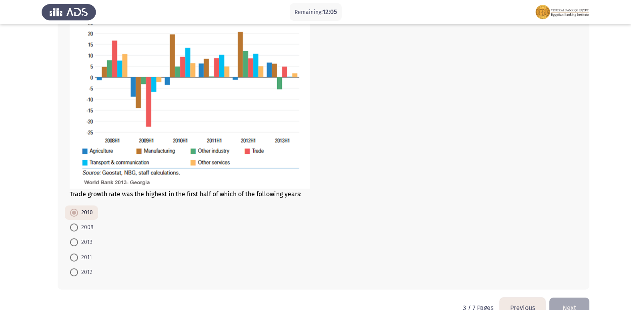
scroll to position [476, 0]
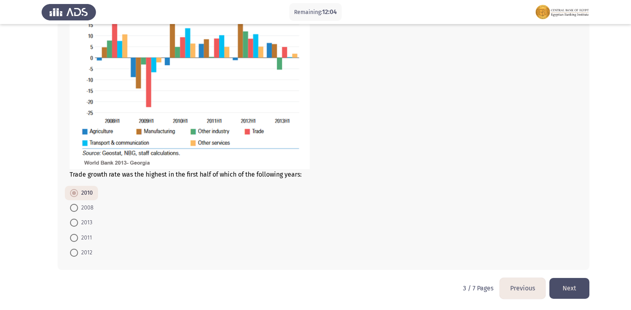
click at [573, 293] on button "Next" at bounding box center [569, 288] width 40 height 20
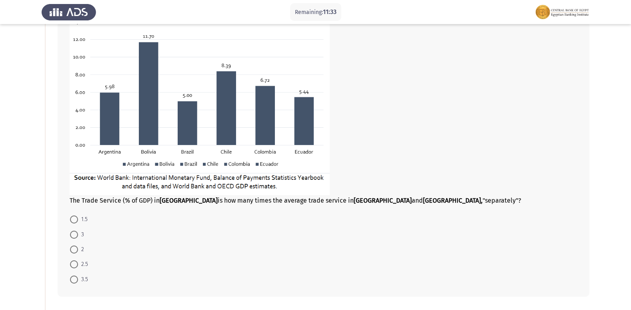
scroll to position [80, 0]
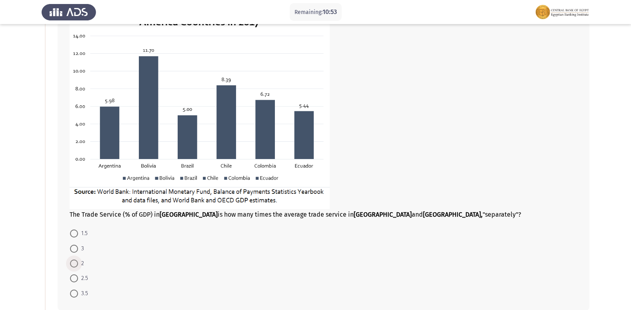
click at [80, 260] on span "2" at bounding box center [81, 263] width 6 height 10
click at [78, 260] on input "2" at bounding box center [74, 263] width 8 height 8
radio input "true"
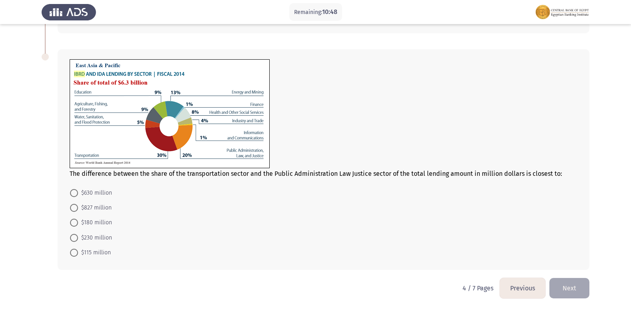
scroll to position [316, 0]
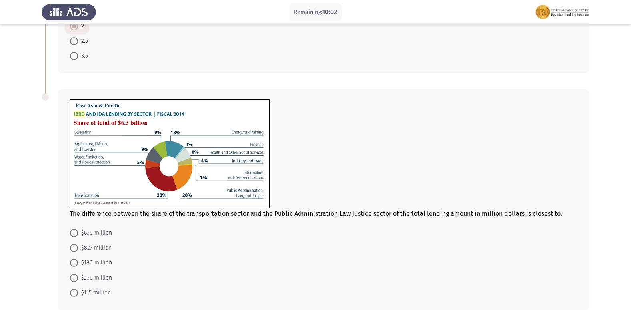
click at [106, 234] on span "$630 million" at bounding box center [95, 233] width 34 height 10
click at [78, 234] on input "$630 million" at bounding box center [74, 233] width 8 height 8
radio input "true"
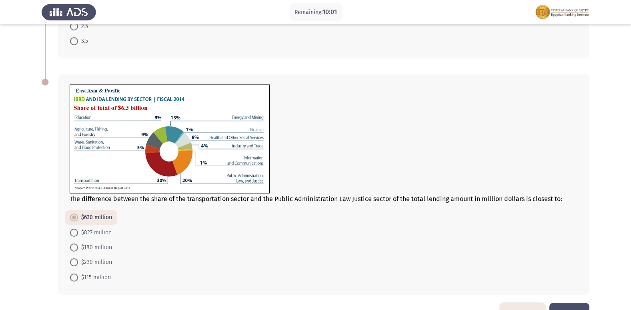
scroll to position [356, 0]
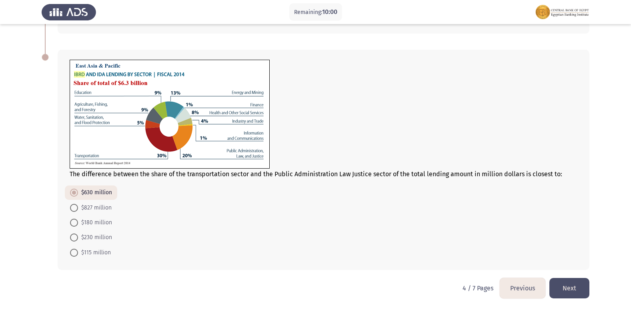
click at [578, 286] on button "Next" at bounding box center [569, 288] width 40 height 20
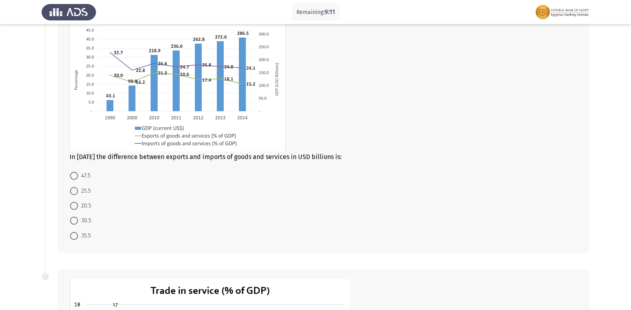
scroll to position [80, 0]
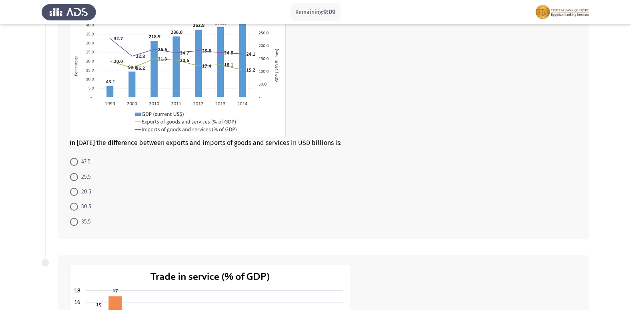
click at [84, 175] on span "25.5" at bounding box center [84, 177] width 13 height 10
click at [78, 175] on input "25.5" at bounding box center [74, 177] width 8 height 8
radio input "true"
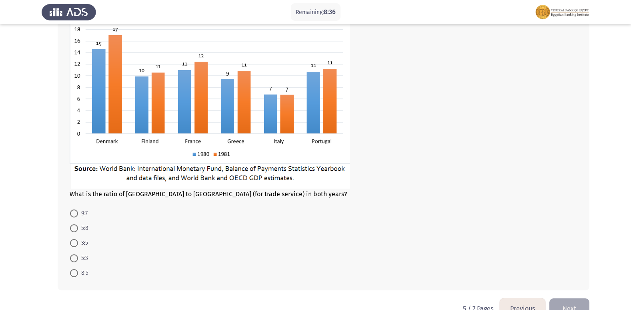
scroll to position [320, 0]
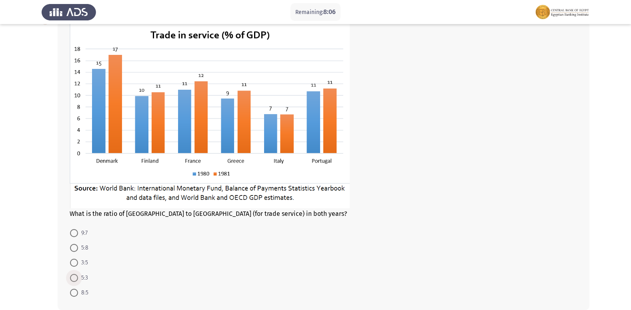
click at [76, 277] on span at bounding box center [74, 278] width 8 height 8
click at [76, 277] on input "5:3" at bounding box center [74, 278] width 8 height 8
radio input "true"
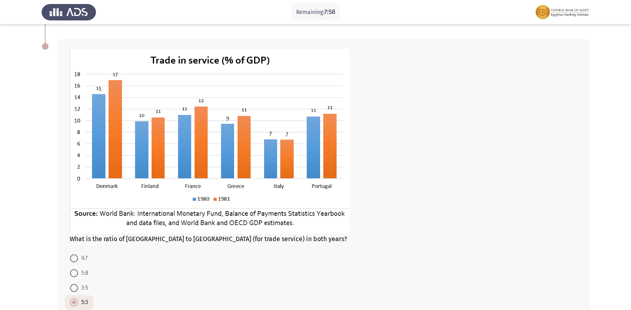
scroll to position [360, 0]
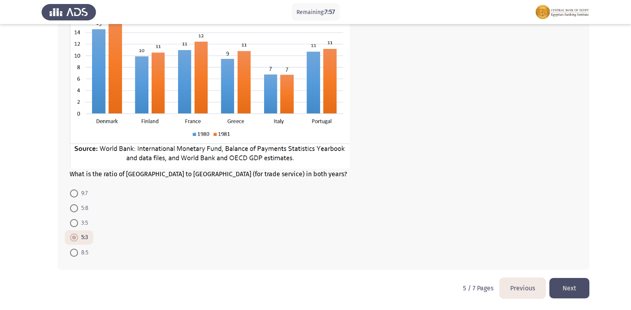
click at [566, 277] on div "What is the ratio of [GEOGRAPHIC_DATA] to [GEOGRAPHIC_DATA] (for trade service)…" at bounding box center [316, 121] width 548 height 311
click at [564, 284] on button "Next" at bounding box center [569, 288] width 40 height 20
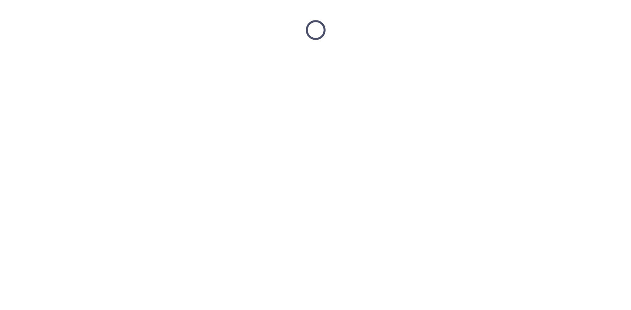
scroll to position [0, 0]
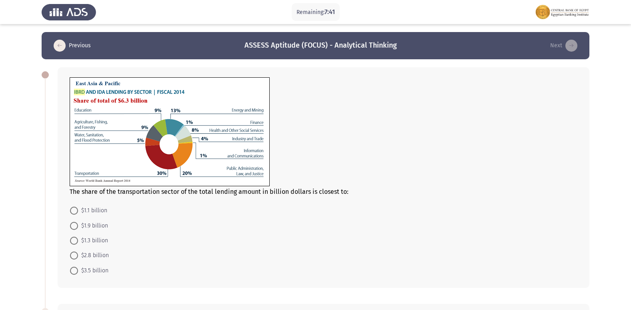
click at [104, 226] on span "$1.9 billion" at bounding box center [93, 226] width 30 height 10
click at [78, 226] on input "$1.9 billion" at bounding box center [74, 226] width 8 height 8
radio input "true"
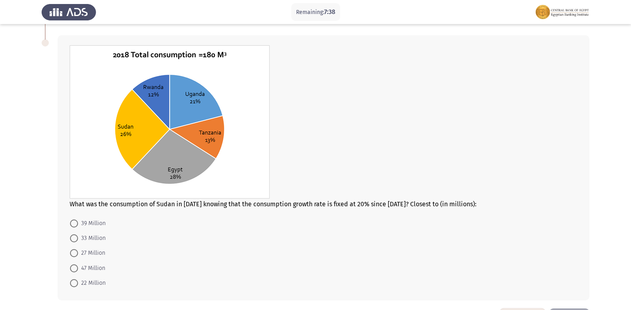
scroll to position [280, 0]
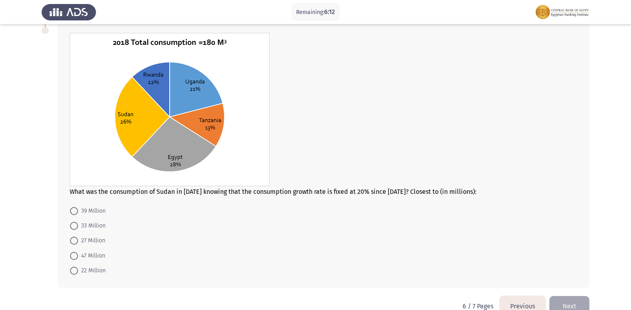
click at [104, 214] on span "39 Million" at bounding box center [92, 211] width 28 height 10
click at [78, 214] on input "39 Million" at bounding box center [74, 211] width 8 height 8
radio input "true"
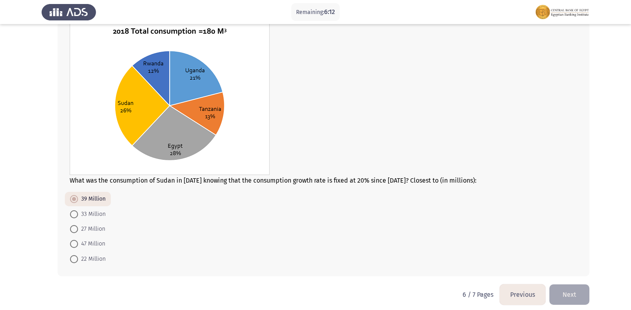
scroll to position [298, 0]
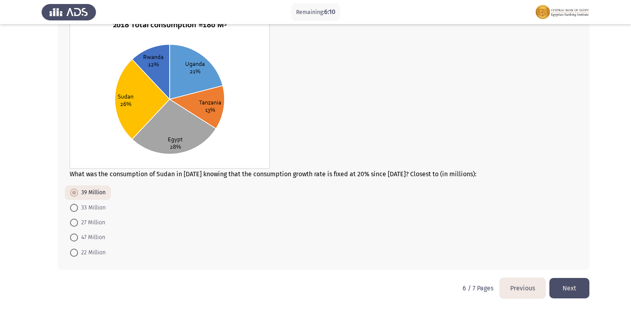
click at [564, 292] on button "Next" at bounding box center [569, 288] width 40 height 20
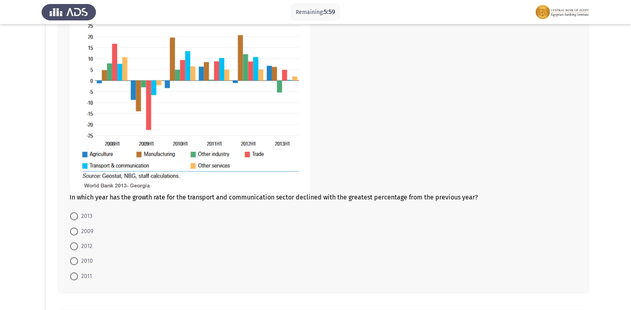
scroll to position [80, 0]
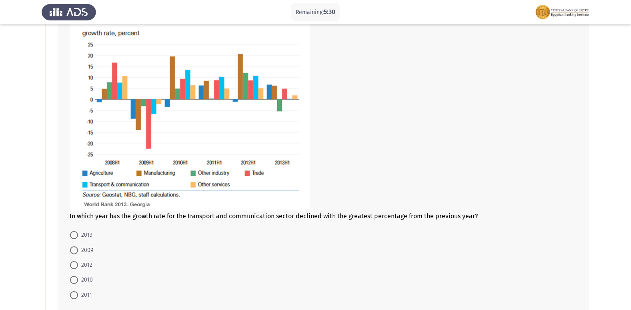
drag, startPoint x: 90, startPoint y: 250, endPoint x: 165, endPoint y: 226, distance: 79.2
click at [91, 250] on span "2009" at bounding box center [85, 250] width 15 height 10
click at [78, 250] on input "2009" at bounding box center [74, 250] width 8 height 8
radio input "true"
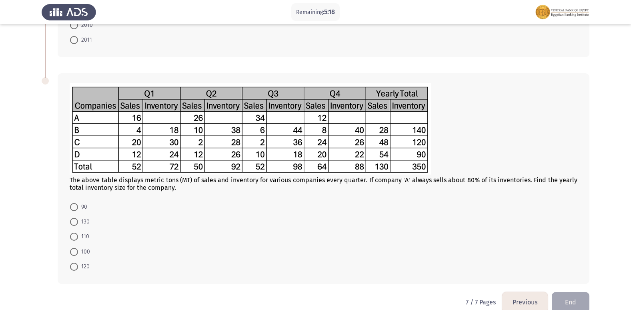
scroll to position [348, 0]
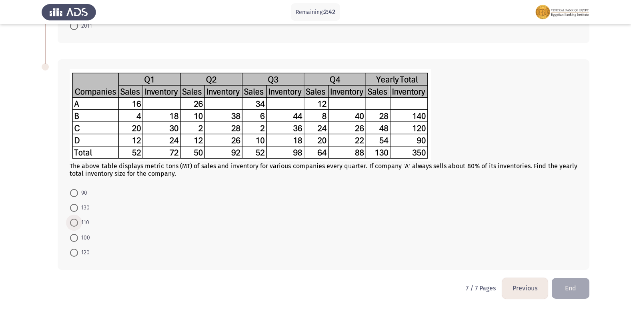
click at [84, 220] on span "110" at bounding box center [83, 223] width 11 height 10
click at [78, 220] on input "110" at bounding box center [74, 222] width 8 height 8
radio input "true"
click at [572, 293] on button "End" at bounding box center [571, 288] width 38 height 20
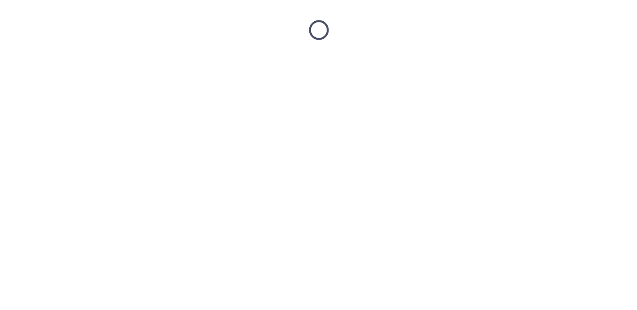
scroll to position [0, 0]
